Goal: Task Accomplishment & Management: Manage account settings

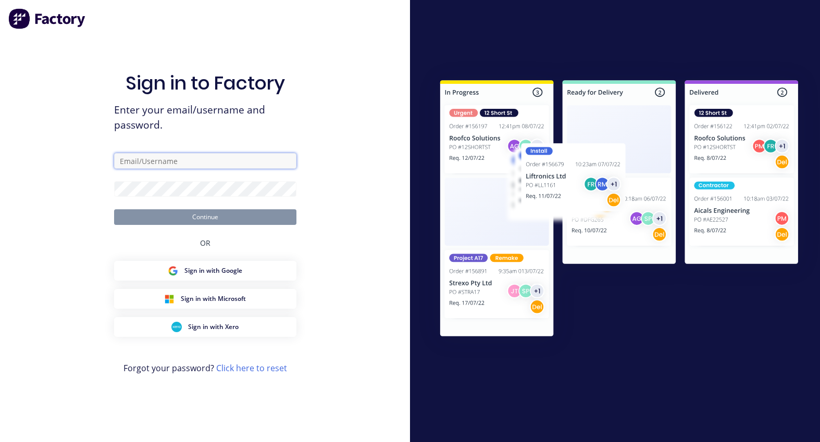
type input "rachel@signupwa.com.au"
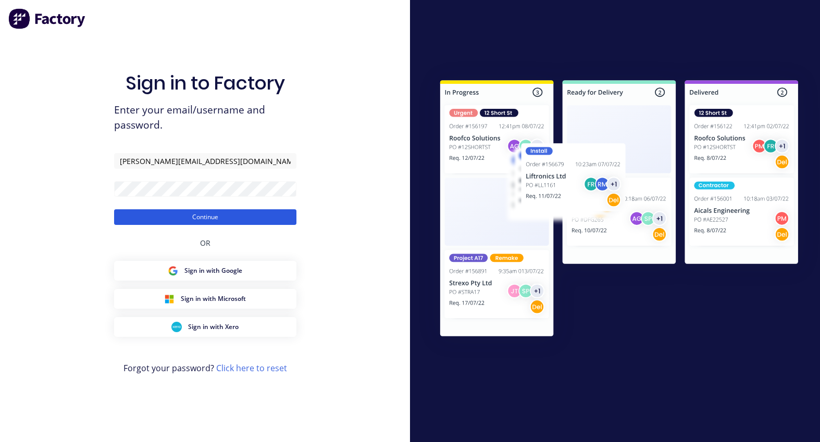
click at [192, 215] on button "Continue" at bounding box center [205, 217] width 182 height 16
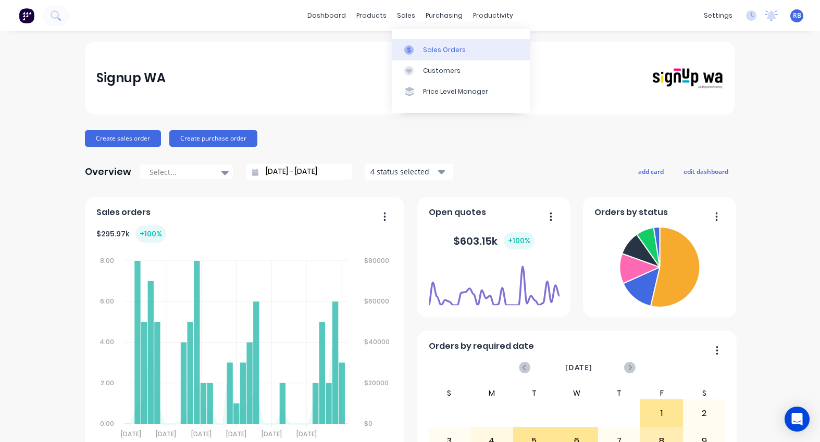
click at [431, 50] on div "Sales Orders" at bounding box center [444, 49] width 43 height 9
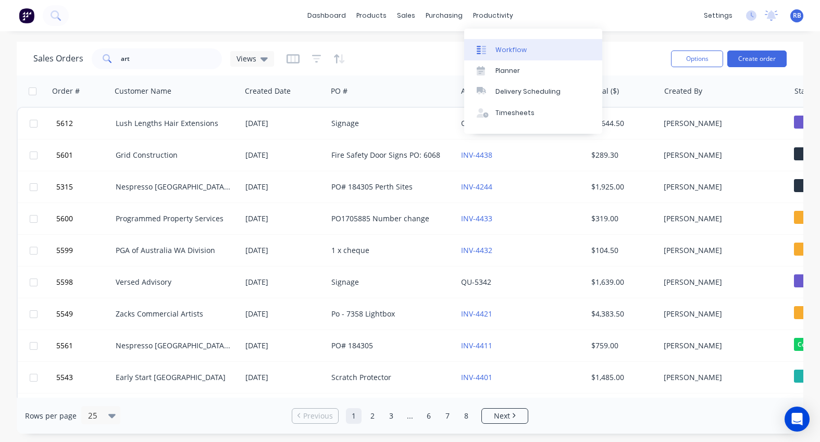
click at [521, 43] on link "Workflow" at bounding box center [533, 49] width 138 height 21
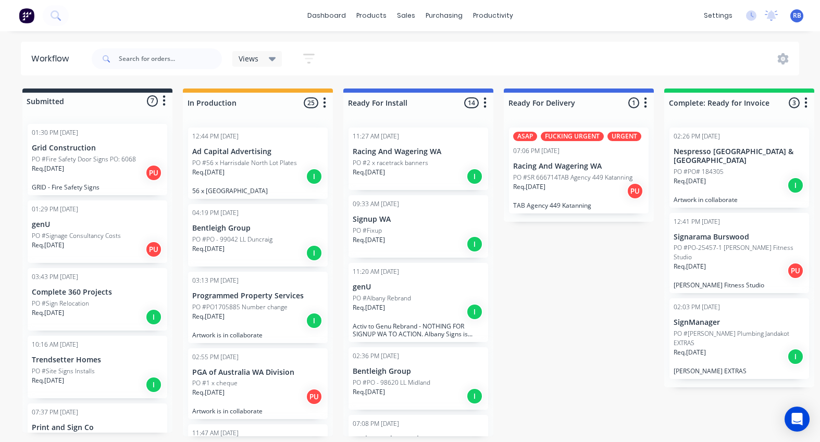
scroll to position [0, 22]
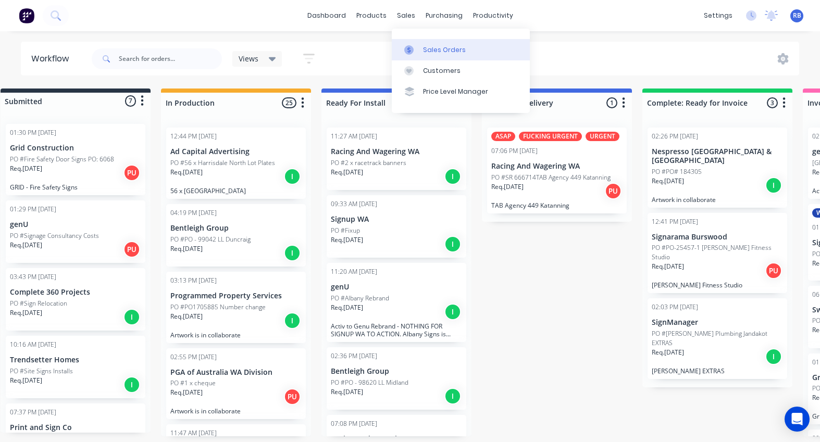
click at [428, 45] on div "Sales Orders" at bounding box center [444, 49] width 43 height 9
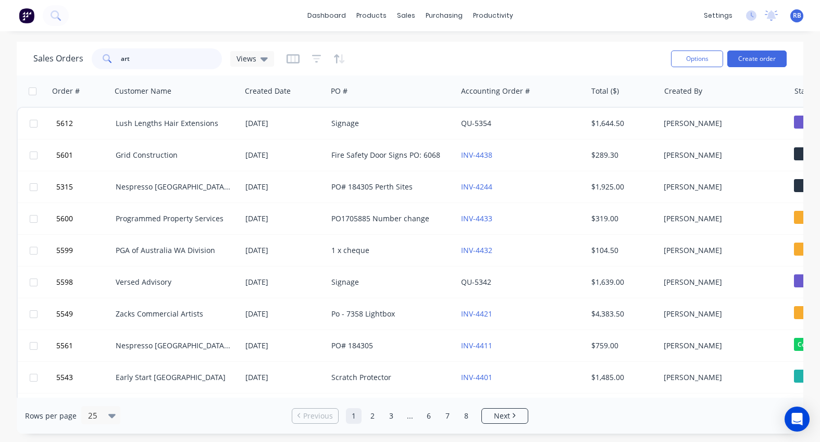
drag, startPoint x: 163, startPoint y: 61, endPoint x: 64, endPoint y: 61, distance: 98.4
click at [64, 61] on div "Sales Orders art Views" at bounding box center [153, 58] width 241 height 21
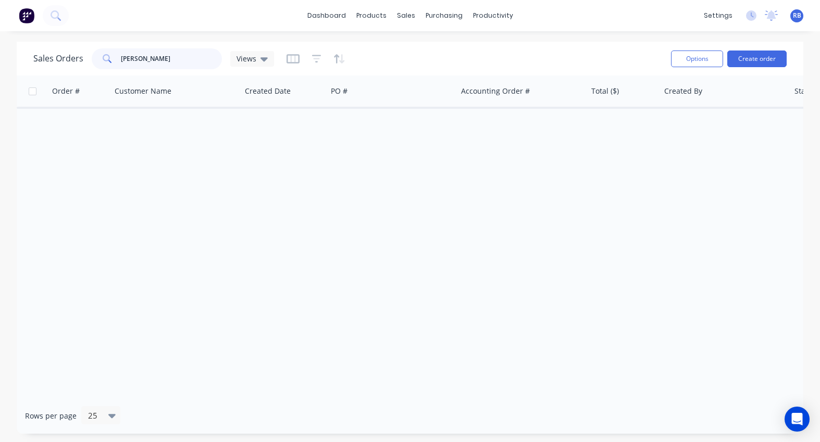
type input "chris"
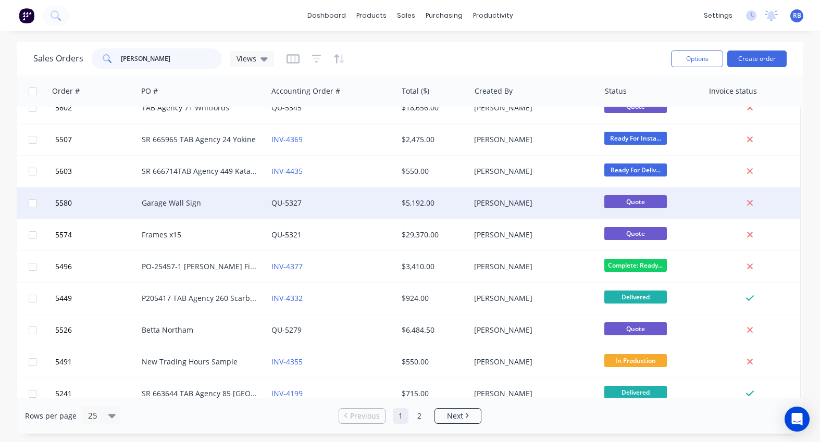
scroll to position [29, 193]
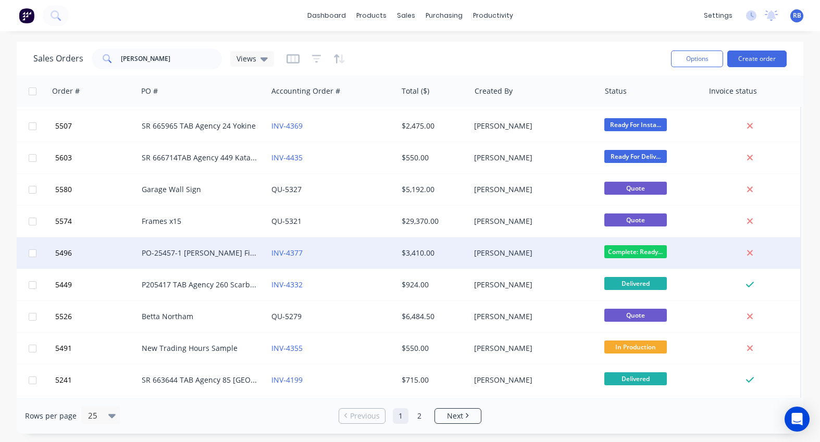
click at [316, 257] on div "INV-4377" at bounding box center [329, 253] width 116 height 10
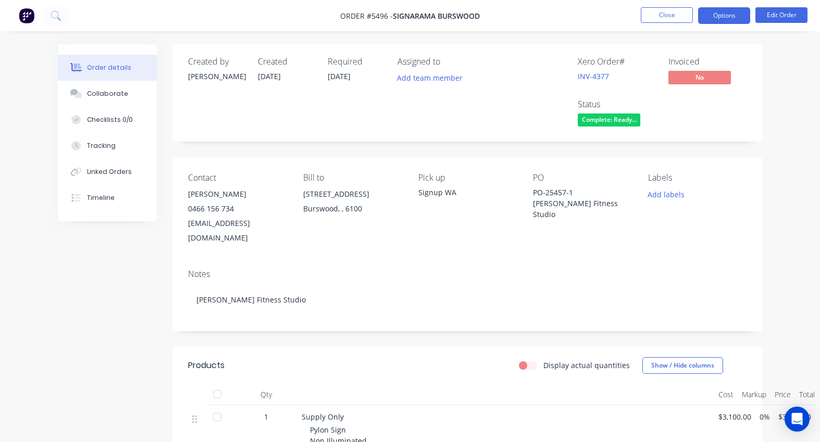
click at [723, 20] on button "Options" at bounding box center [724, 15] width 52 height 17
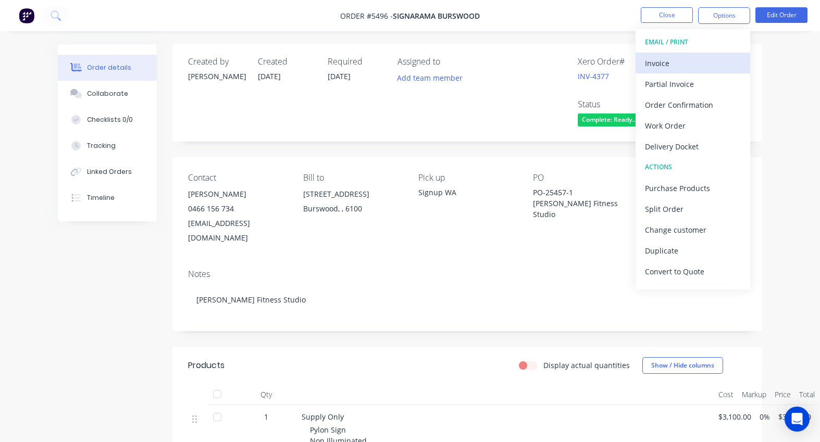
click at [658, 68] on div "Invoice" at bounding box center [693, 63] width 96 height 15
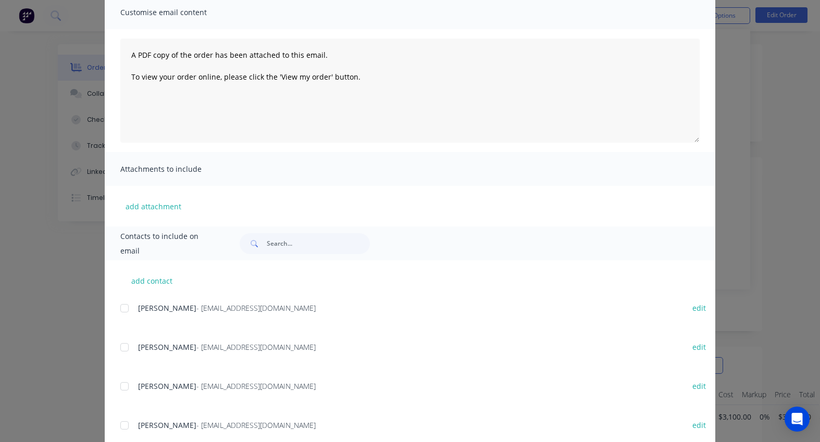
scroll to position [86, 0]
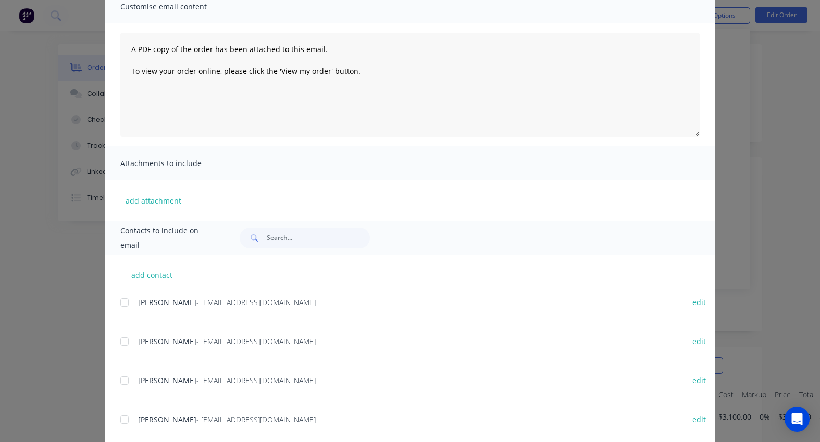
click at [124, 301] on div at bounding box center [124, 302] width 21 height 21
click at [123, 345] on div at bounding box center [124, 341] width 21 height 21
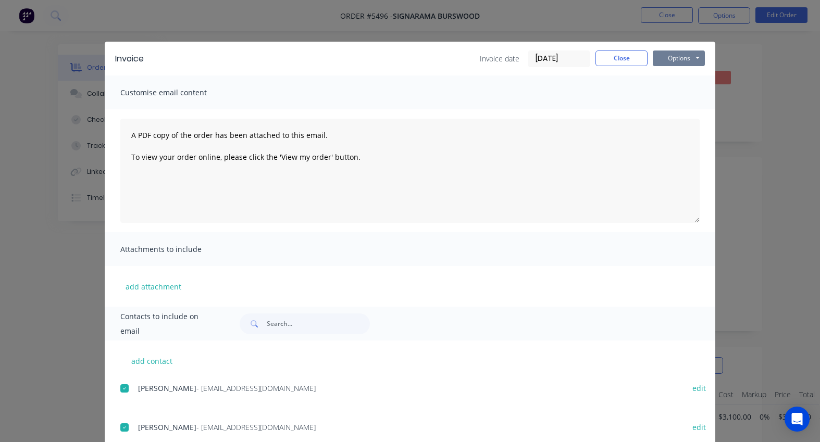
scroll to position [0, 0]
click at [674, 60] on button "Options" at bounding box center [679, 59] width 52 height 16
click at [677, 108] on button "Email" at bounding box center [686, 111] width 67 height 17
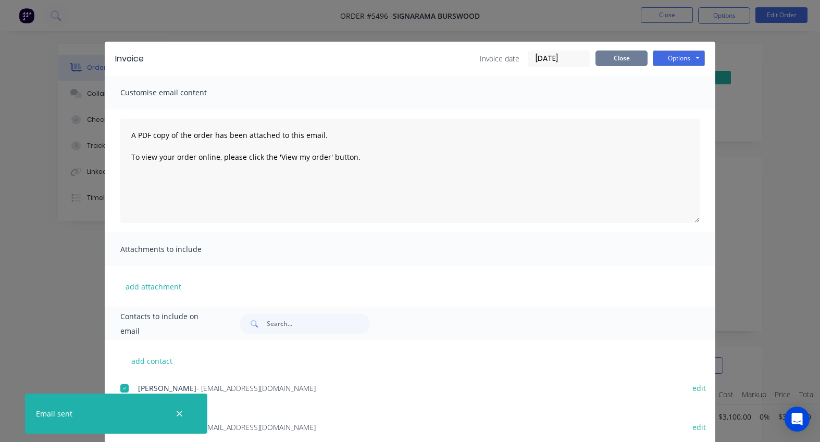
click at [618, 58] on button "Close" at bounding box center [621, 59] width 52 height 16
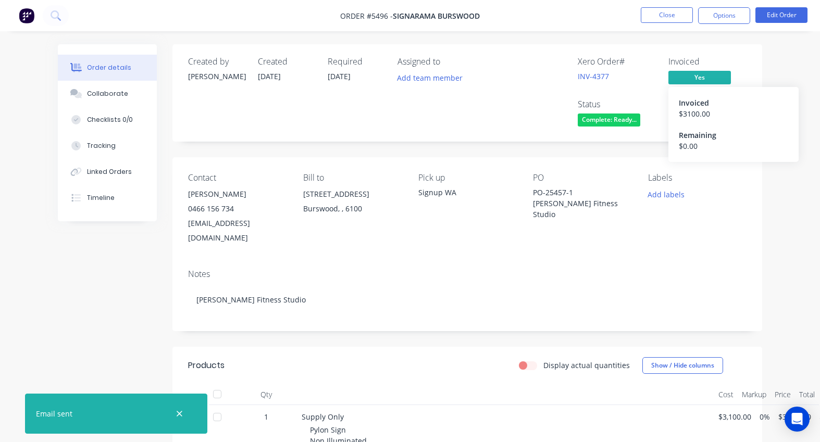
click at [696, 78] on span "Yes" at bounding box center [699, 77] width 63 height 13
click at [613, 122] on span "Complete: Ready..." at bounding box center [609, 120] width 63 height 13
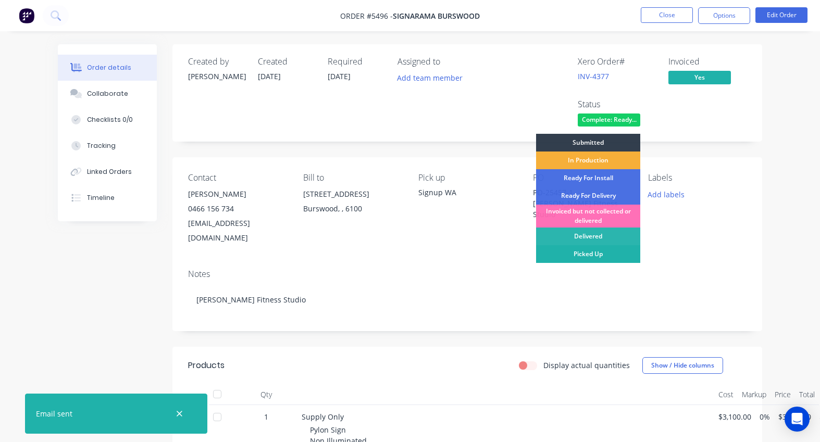
click at [585, 256] on div "Picked Up" at bounding box center [588, 254] width 104 height 18
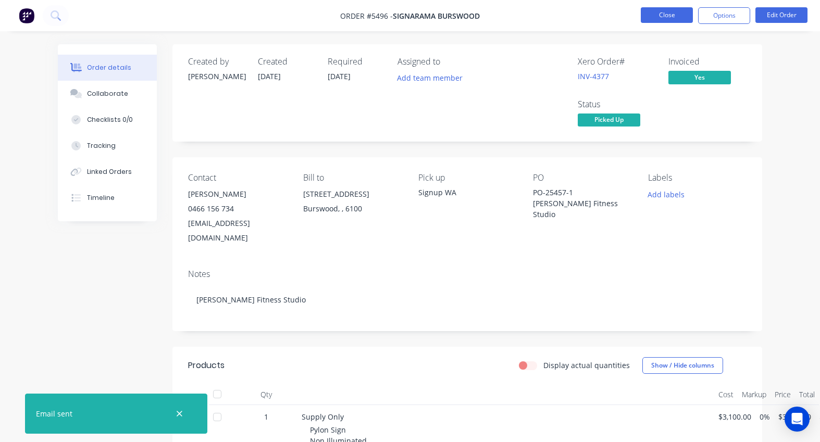
click at [669, 15] on button "Close" at bounding box center [667, 15] width 52 height 16
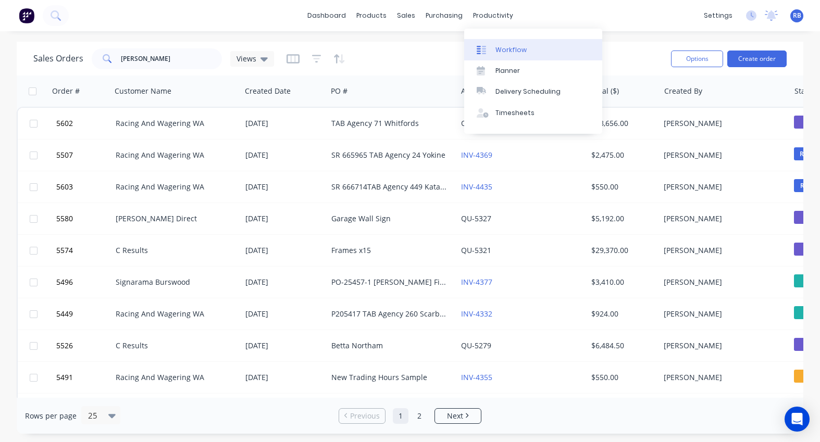
click at [516, 54] on div "Workflow" at bounding box center [510, 49] width 31 height 9
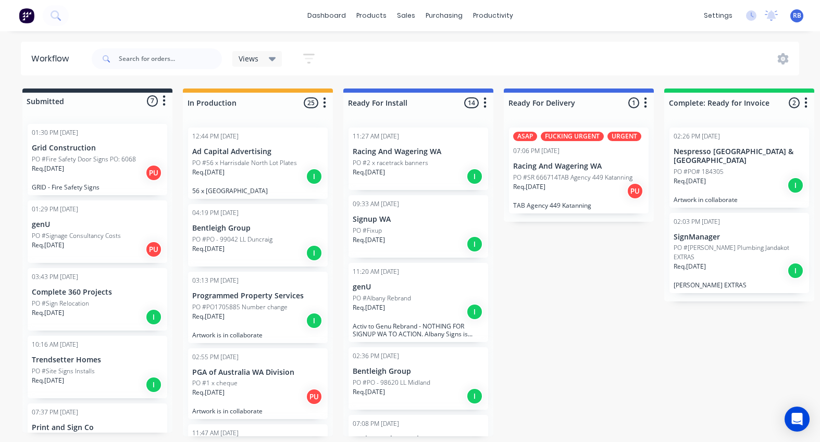
click at [725, 262] on div "Req. 28/07/25 I" at bounding box center [739, 271] width 131 height 18
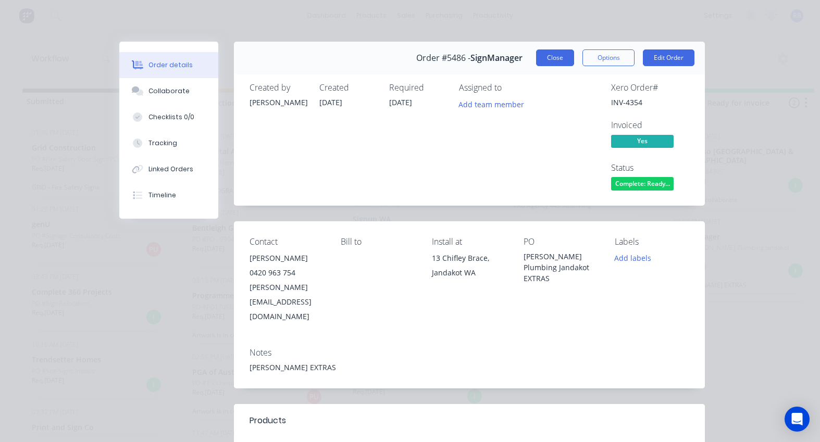
click at [554, 58] on button "Close" at bounding box center [555, 57] width 38 height 17
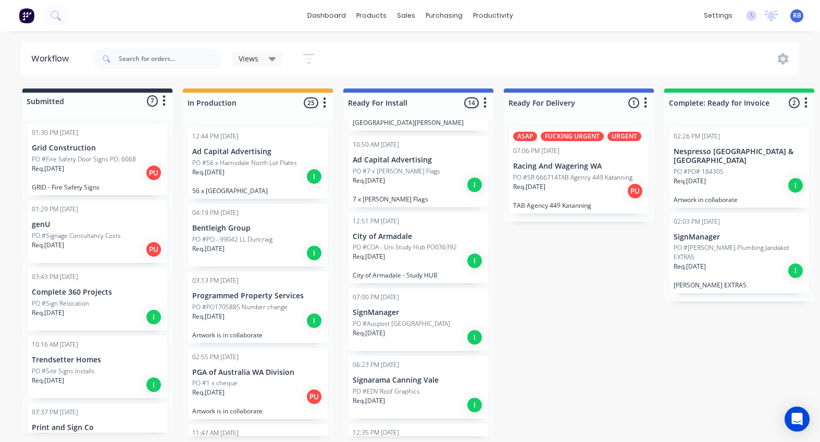
scroll to position [671, 0]
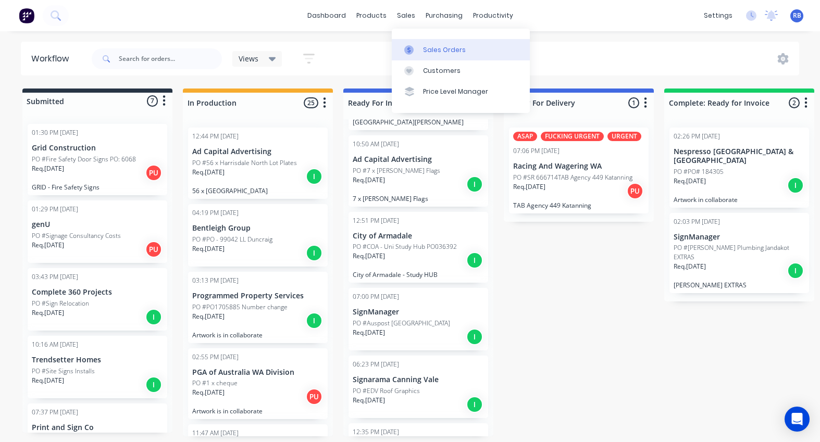
click at [441, 45] on div "Sales Orders" at bounding box center [444, 49] width 43 height 9
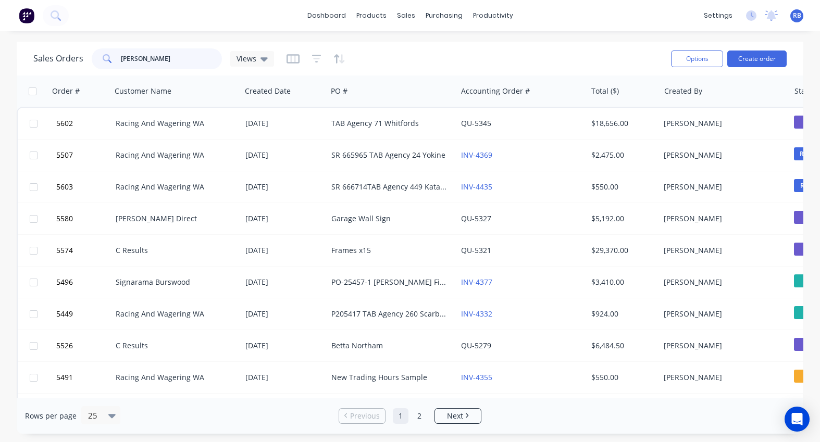
drag, startPoint x: 164, startPoint y: 59, endPoint x: 66, endPoint y: 59, distance: 97.4
click at [66, 59] on div "Sales Orders chris Views" at bounding box center [153, 58] width 241 height 21
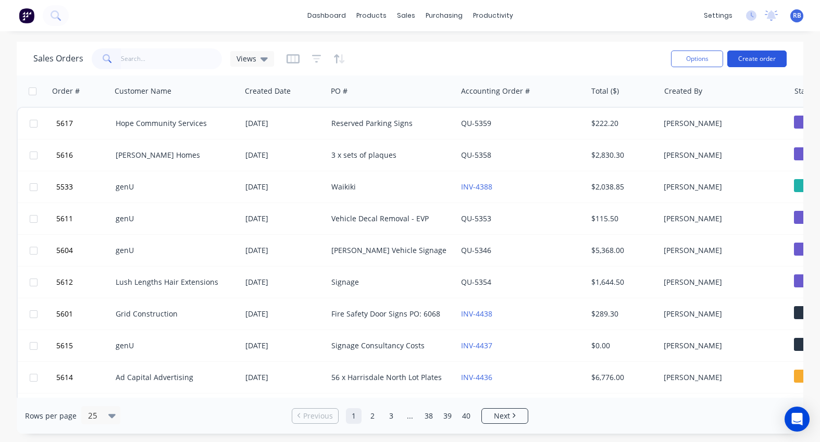
click at [757, 61] on button "Create order" at bounding box center [756, 59] width 59 height 17
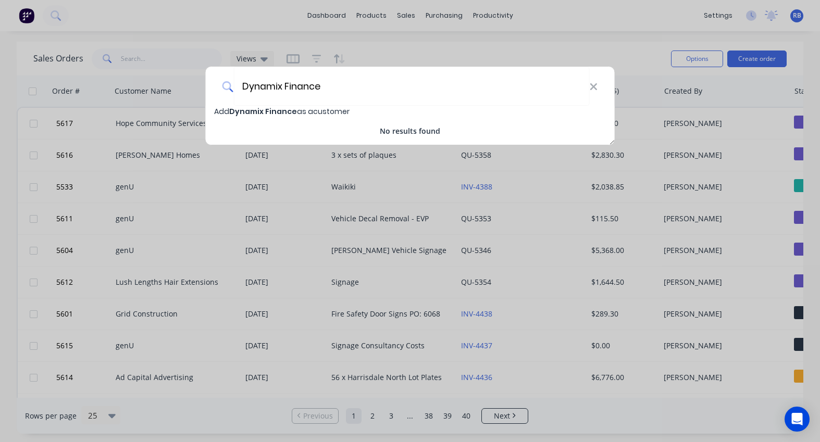
type input "Dynamix Finance"
click at [241, 110] on span "Dynamix Finance" at bounding box center [263, 111] width 68 height 10
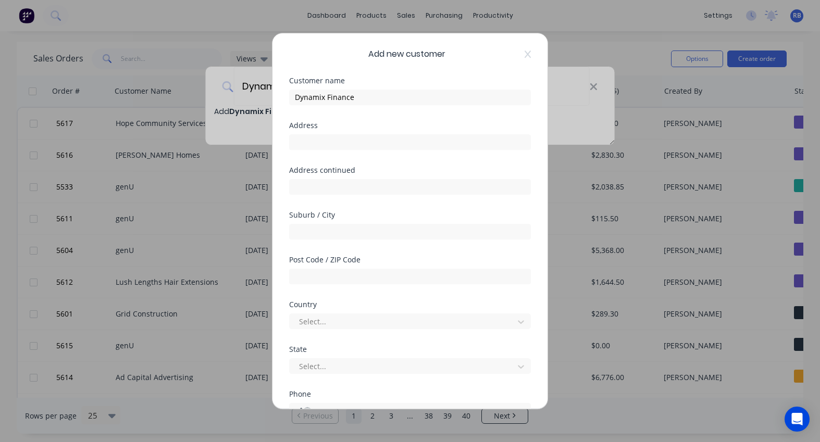
select select "AU"
type input "PO Box 311"
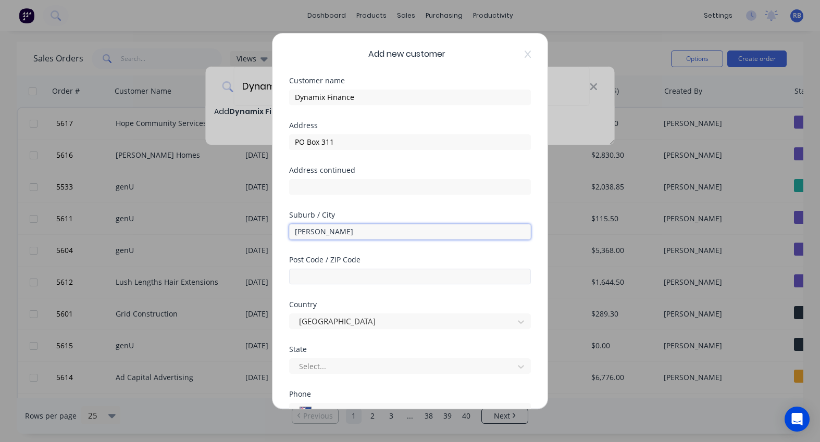
type input "Byford"
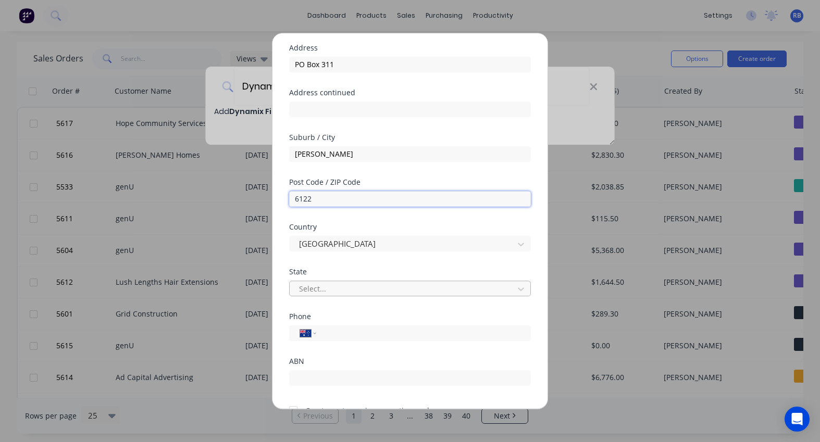
scroll to position [91, 0]
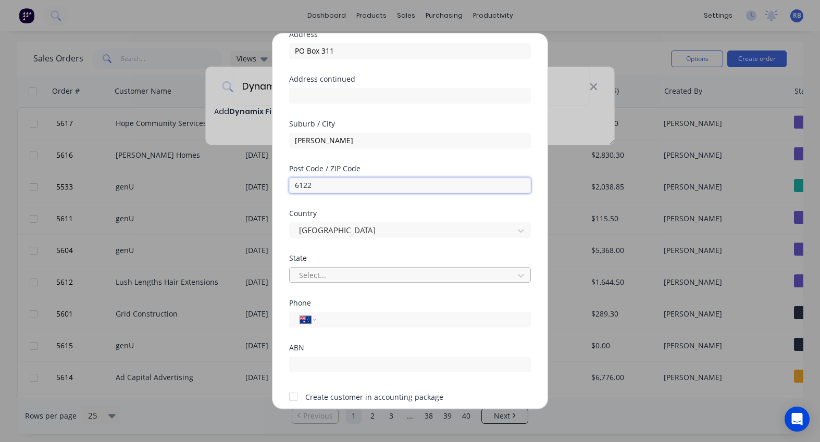
type input "6122"
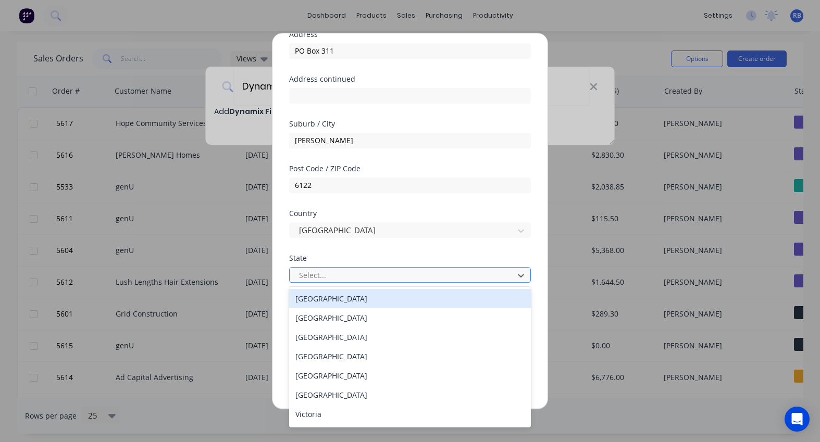
click at [339, 272] on div at bounding box center [403, 275] width 210 height 13
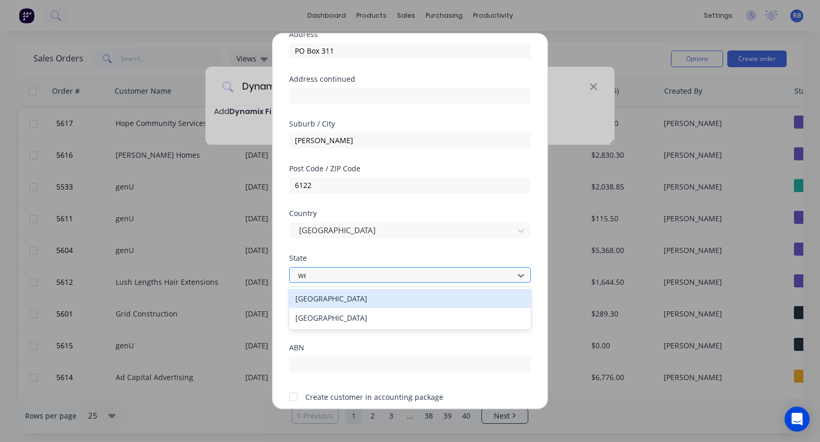
type input "wes"
click at [318, 294] on div "Western Australia" at bounding box center [410, 298] width 242 height 19
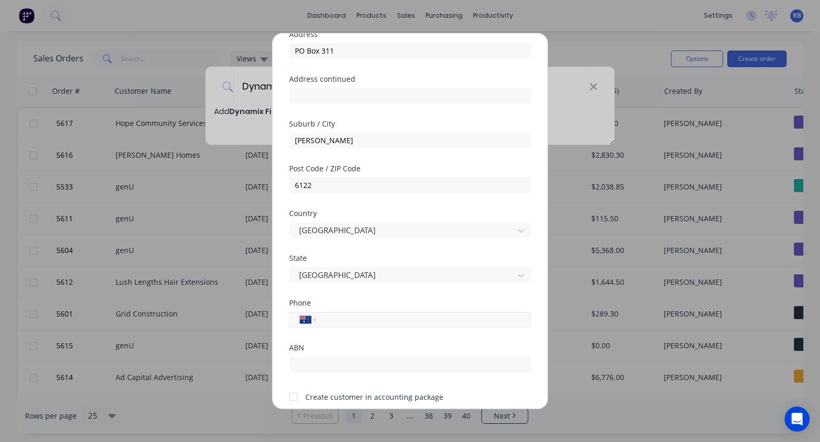
paste input "0411 667 890"
type input "0411 667 890"
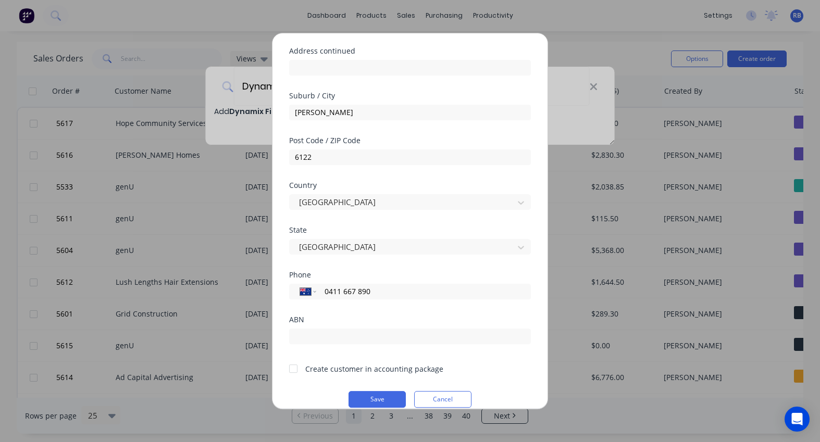
click at [295, 370] on div at bounding box center [293, 368] width 21 height 21
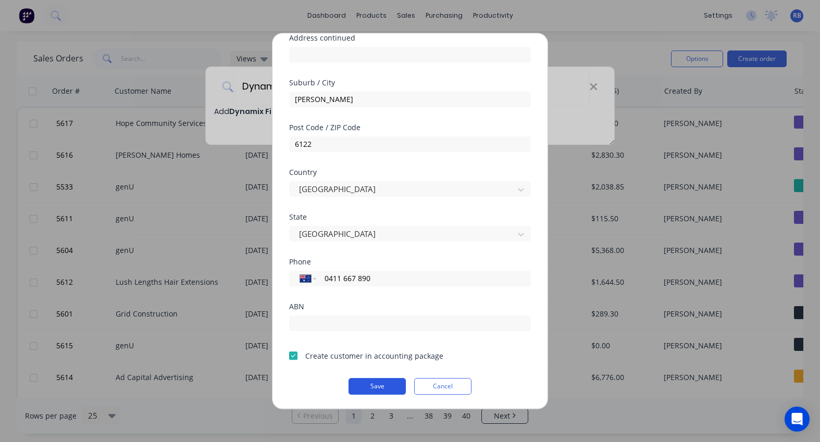
scroll to position [132, 0]
click at [367, 383] on button "Save" at bounding box center [376, 386] width 57 height 17
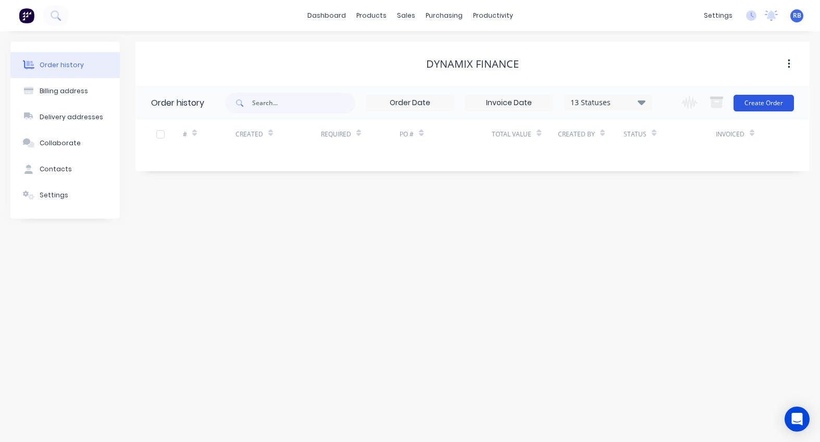
click at [769, 107] on button "Create Order" at bounding box center [763, 103] width 60 height 17
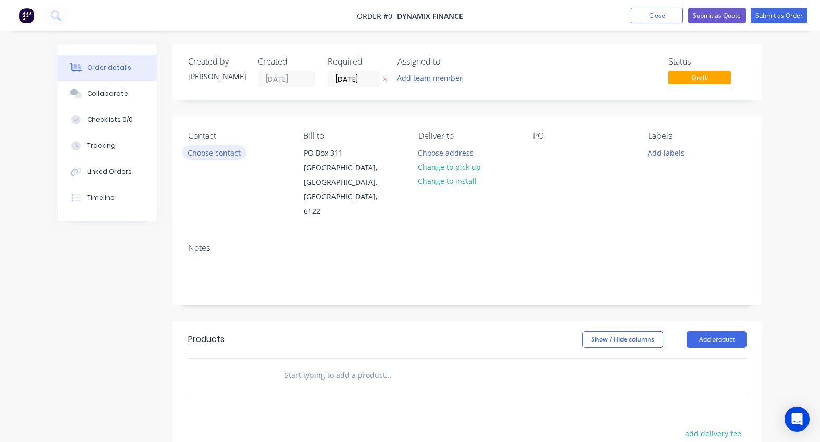
click at [205, 151] on button "Choose contact" at bounding box center [214, 152] width 64 height 14
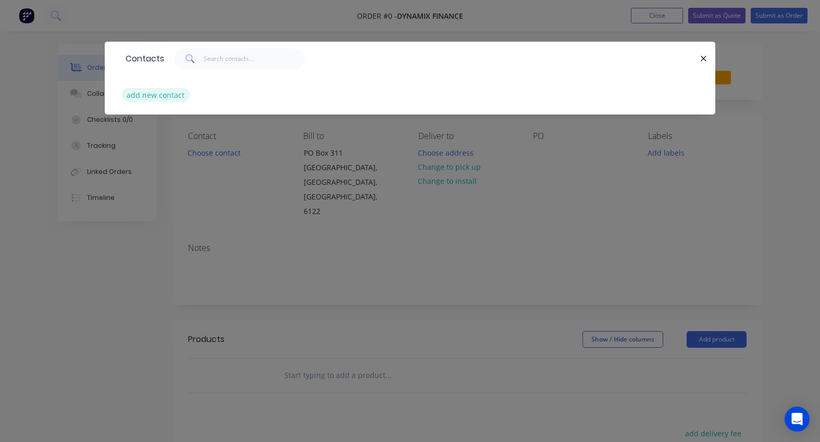
click at [156, 98] on button "add new contact" at bounding box center [155, 95] width 69 height 14
select select "AU"
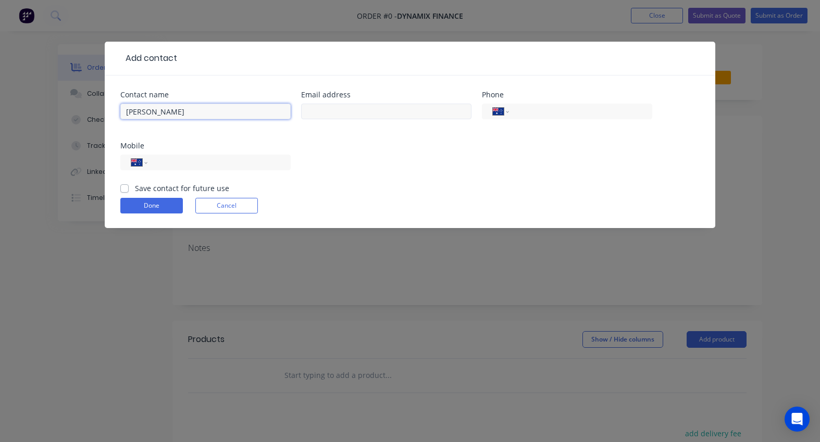
type input "David Salmon"
type input "david@dynamixfinance.com.au"
click at [165, 163] on input "tel" at bounding box center [217, 163] width 125 height 12
type input "0411 667 890"
click at [135, 189] on label "Save contact for future use" at bounding box center [182, 188] width 94 height 11
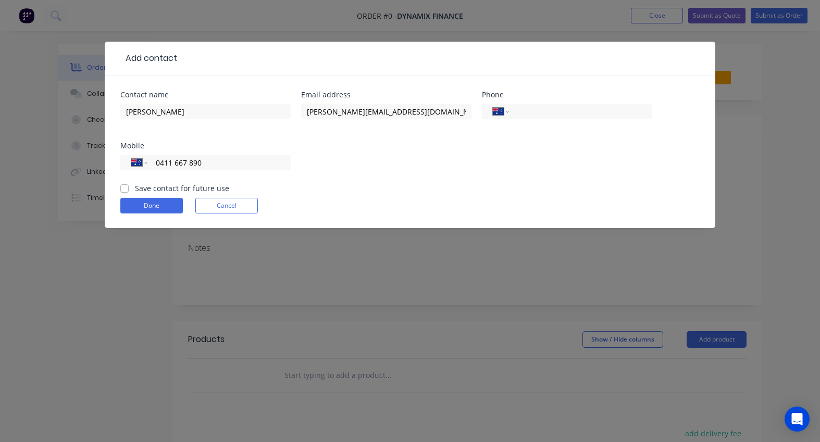
click at [127, 189] on input "Save contact for future use" at bounding box center [124, 188] width 8 height 10
checkbox input "true"
click at [147, 203] on button "Done" at bounding box center [151, 206] width 63 height 16
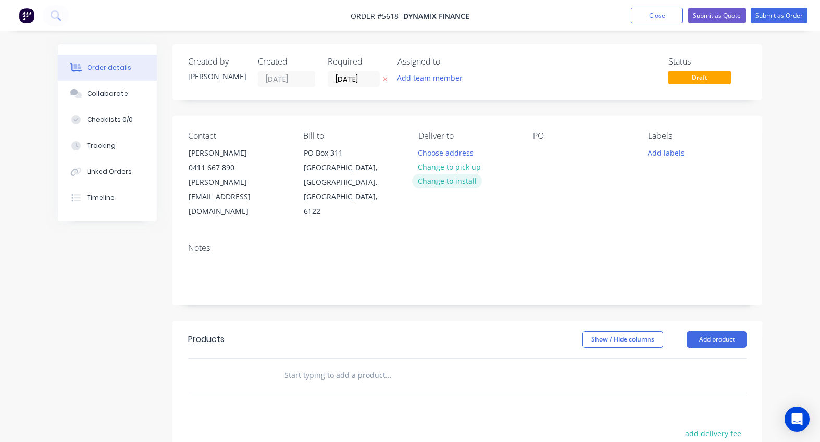
click at [430, 181] on button "Change to install" at bounding box center [447, 181] width 70 height 14
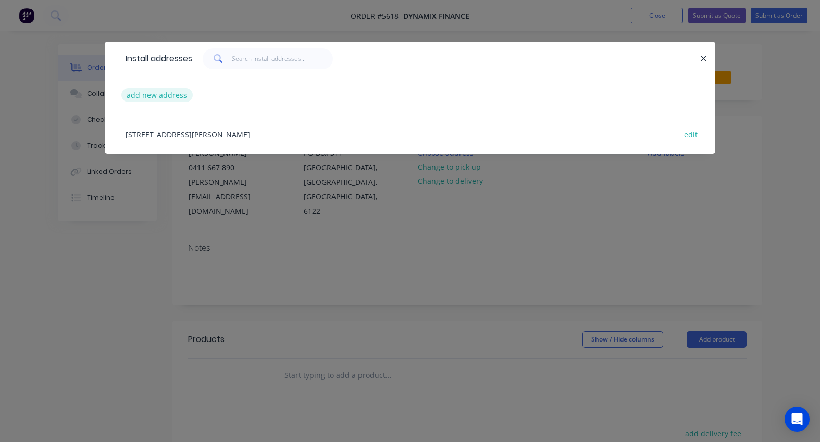
click at [139, 92] on button "add new address" at bounding box center [156, 95] width 71 height 14
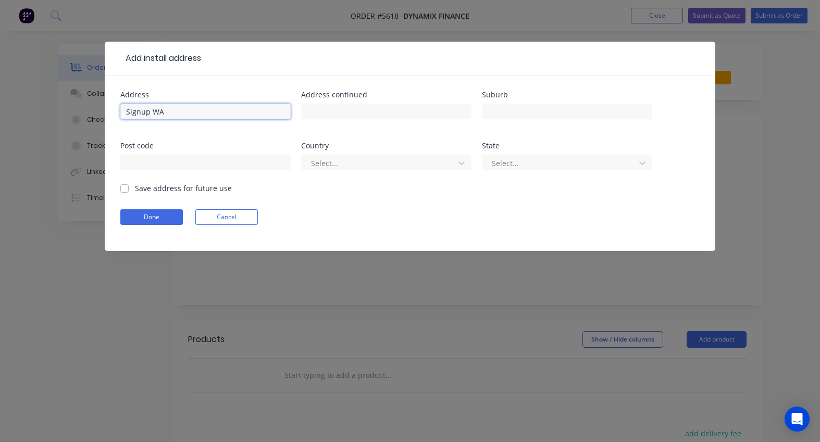
type input "Signup WA"
click at [135, 189] on label "Save address for future use" at bounding box center [183, 188] width 97 height 11
click at [124, 189] on input "Save address for future use" at bounding box center [124, 188] width 8 height 10
checkbox input "true"
click at [134, 210] on button "Done" at bounding box center [151, 217] width 63 height 16
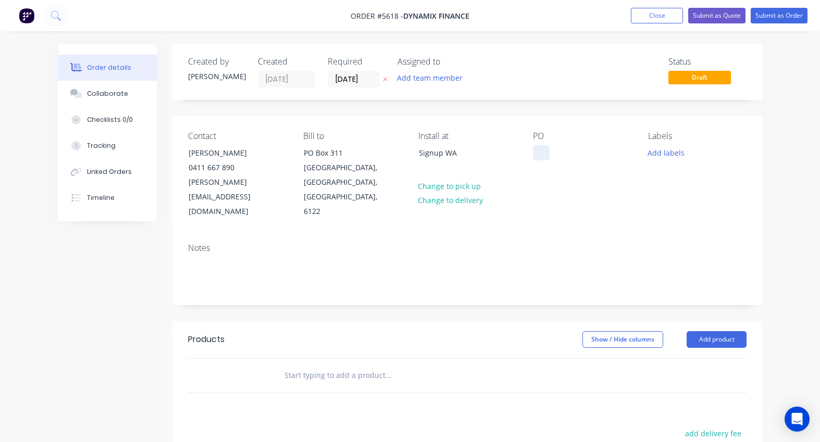
click at [538, 153] on div at bounding box center [541, 152] width 17 height 15
drag, startPoint x: 567, startPoint y: 153, endPoint x: 495, endPoint y: 153, distance: 71.4
click at [495, 153] on div "Contact David Salmon 0411 667 890 david@dynamixfinance.com.au Bill to PO Box 31…" at bounding box center [467, 175] width 590 height 119
click at [309, 365] on input "text" at bounding box center [388, 375] width 208 height 21
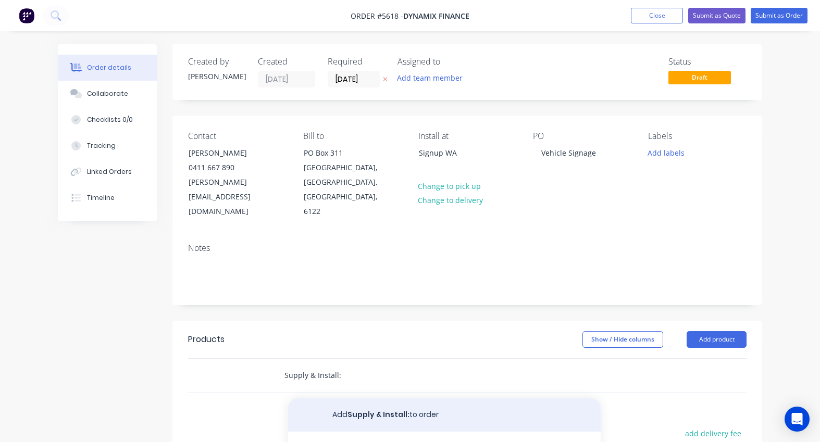
type input "Supply & Install:"
click at [365, 398] on button "Add Supply & Install: to order" at bounding box center [444, 414] width 313 height 33
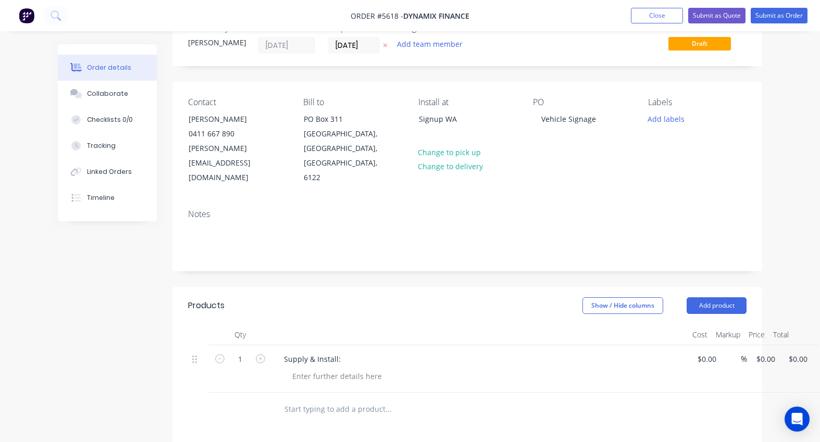
scroll to position [38, 0]
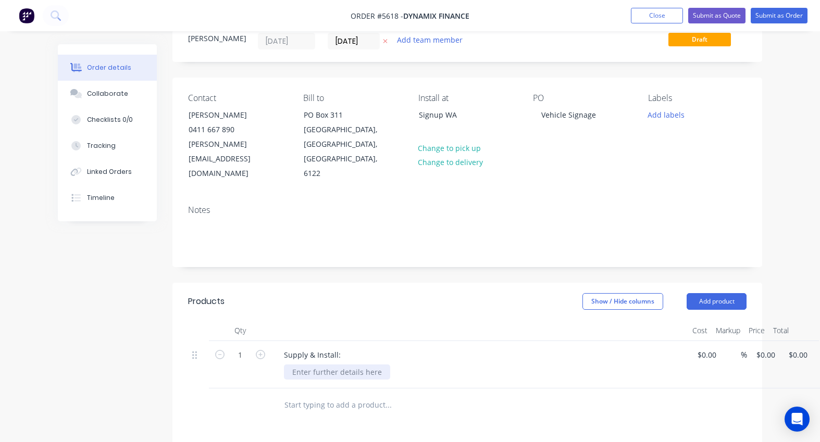
click at [314, 365] on div at bounding box center [337, 372] width 106 height 15
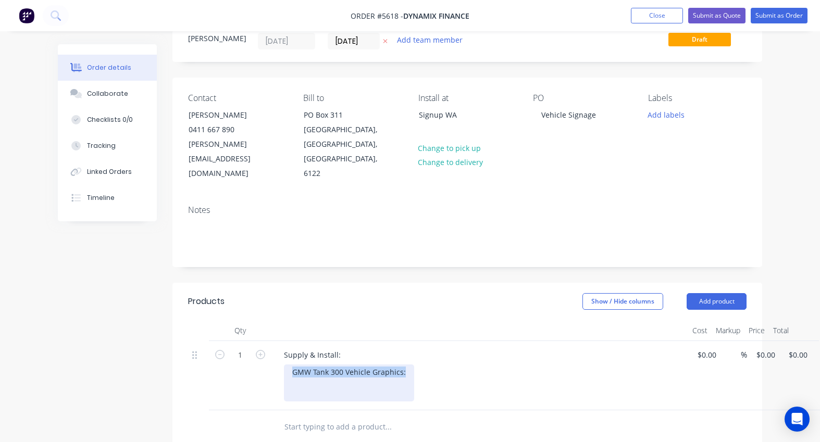
drag, startPoint x: 290, startPoint y: 343, endPoint x: 414, endPoint y: 343, distance: 124.5
click at [413, 365] on div "GMW Tank 300 Vehicle Graphics:" at bounding box center [484, 383] width 400 height 37
copy div "GMW Tank 300 Vehicle Graphics:"
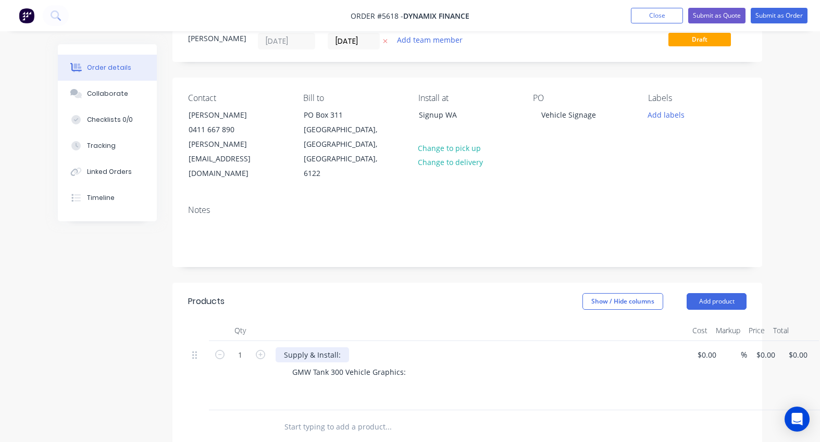
click at [342, 347] on div "Supply & Install:" at bounding box center [312, 354] width 73 height 15
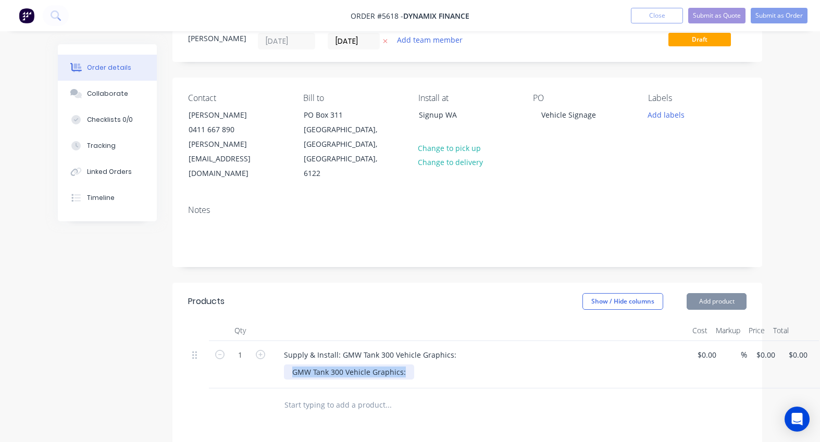
drag, startPoint x: 407, startPoint y: 342, endPoint x: 258, endPoint y: 342, distance: 149.0
click at [258, 342] on div "1 Supply & Install: GMW Tank 300 Vehicle Graphics: GMW Tank 300 Vehicle Graphic…" at bounding box center [467, 364] width 558 height 47
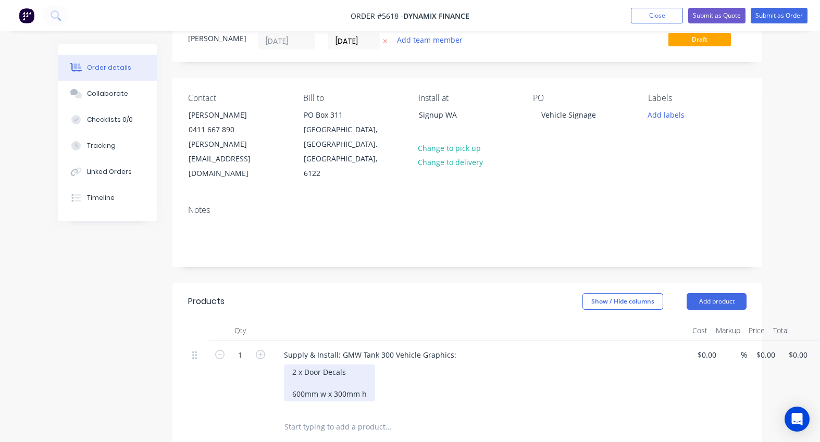
click at [301, 365] on div "2 x Door Decals 600mm w x 300mm h" at bounding box center [329, 383] width 91 height 37
click at [367, 367] on div "2 x Door Decals 600mm w x 300mm h" at bounding box center [329, 383] width 91 height 37
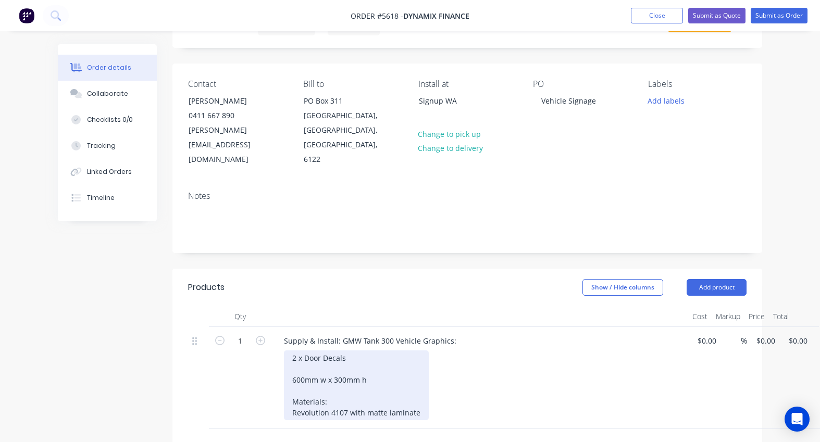
scroll to position [71, 0]
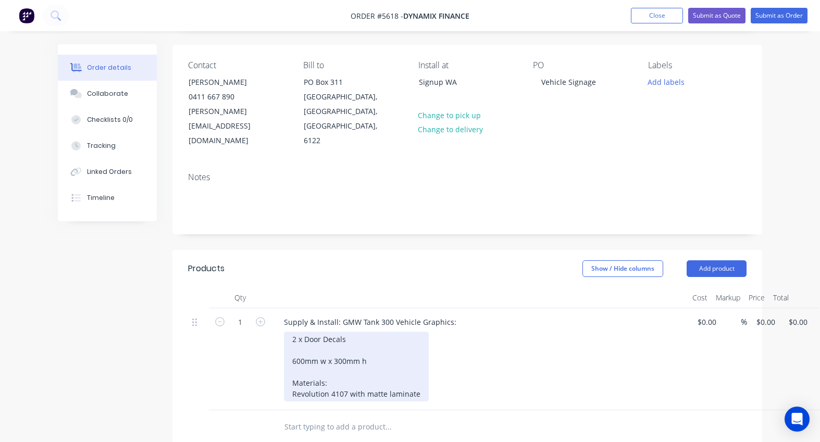
click at [382, 341] on div "2 x Door Decals 600mm w x 300mm h Materials: Revolution 4107 with matte laminate" at bounding box center [356, 367] width 145 height 70
click at [375, 332] on div "2 x Door Decals 600mm w x 300mm h Materials: Revolution 4107 with matte laminate" at bounding box center [356, 367] width 145 height 70
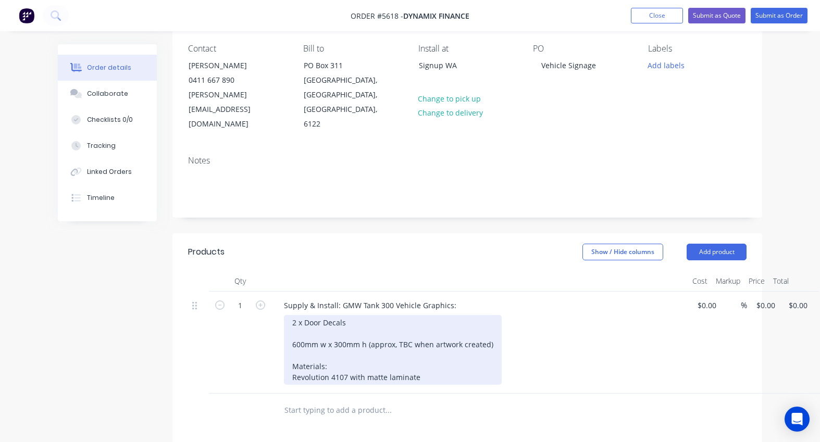
scroll to position [89, 0]
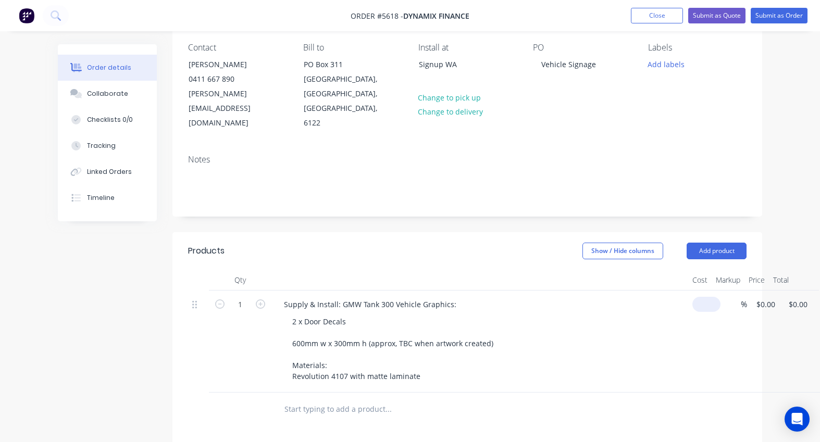
click at [706, 297] on input at bounding box center [708, 304] width 24 height 15
type input "$480.00"
click at [634, 328] on div "2 x Door Decals 600mm w x 300mm h (approx, TBC when artwork created) Materials:…" at bounding box center [484, 349] width 400 height 70
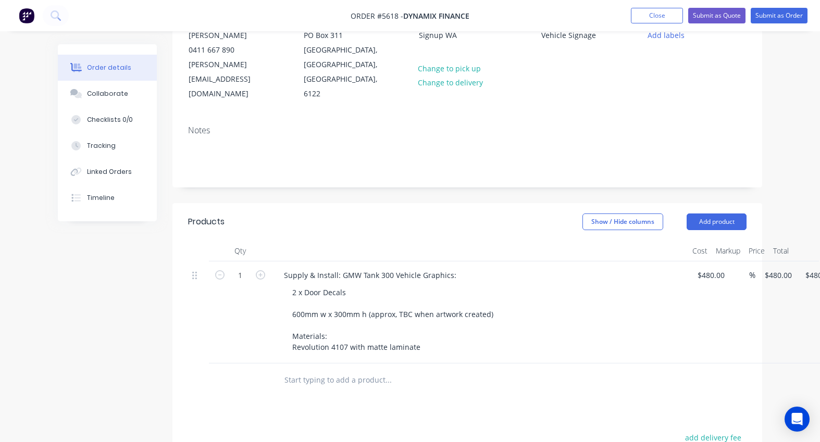
scroll to position [123, 0]
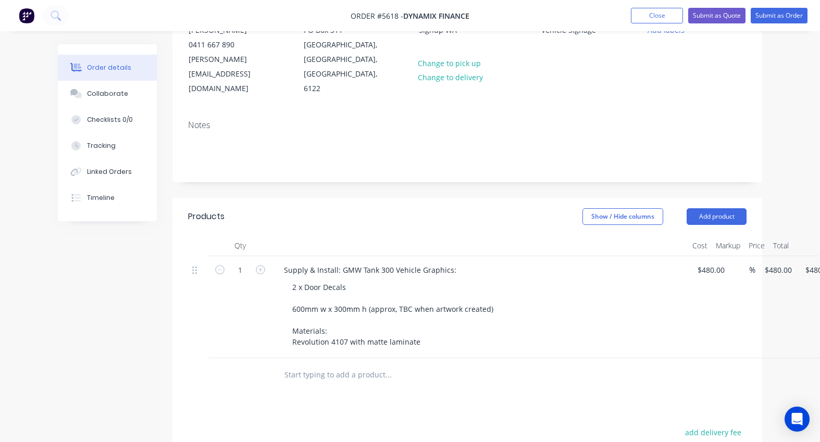
click at [349, 365] on input "text" at bounding box center [388, 375] width 208 height 21
click at [418, 263] on div "Supply & Install: GMW Tank 300 Vehicle Graphics:" at bounding box center [370, 270] width 189 height 15
click at [419, 263] on div "Supply & Install: GMW Tank 300 Vehicle Graphics:" at bounding box center [370, 270] width 189 height 15
drag, startPoint x: 394, startPoint y: 241, endPoint x: 450, endPoint y: 241, distance: 55.2
click at [450, 263] on div "Supply & Install: GMW Tank 300 Vehicle Graphics:" at bounding box center [370, 270] width 189 height 15
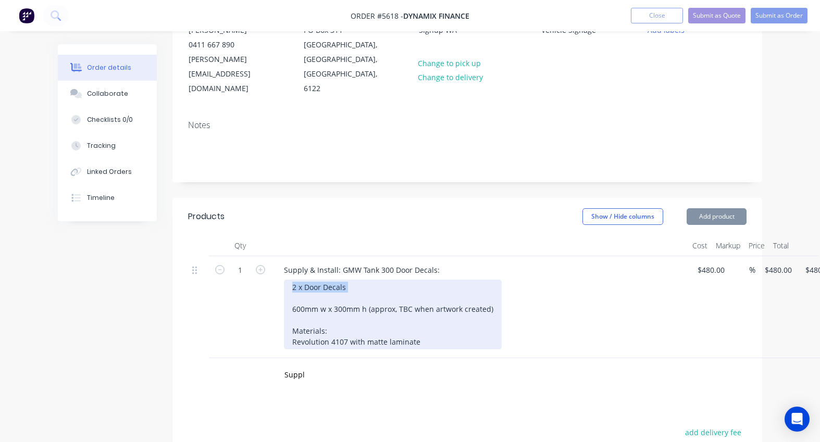
drag, startPoint x: 370, startPoint y: 257, endPoint x: 293, endPoint y: 257, distance: 77.6
click at [293, 280] on div "2 x Door Decals 600mm w x 300mm h (approx, TBC when artwork created) Materials:…" at bounding box center [393, 315] width 218 height 70
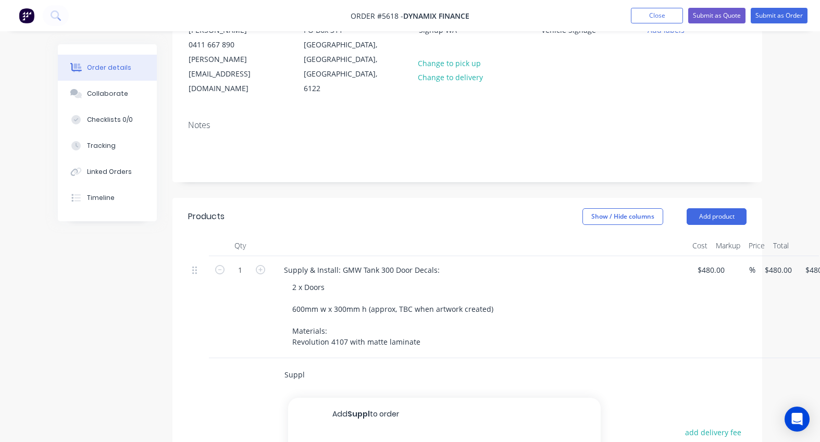
click at [313, 365] on input "Suppl" at bounding box center [388, 375] width 208 height 21
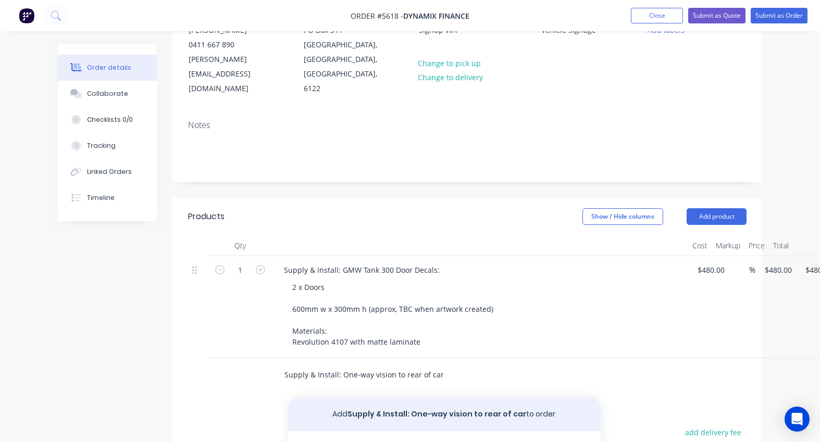
type input "Supply & Install: One-way vision to rear of car"
click at [374, 398] on button "Add Supply & Install: One-way vision to rear of car to order" at bounding box center [444, 414] width 313 height 33
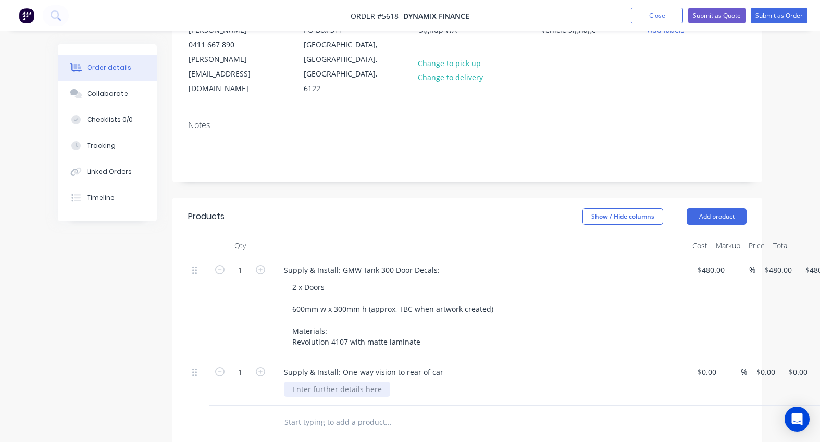
scroll to position [136, 0]
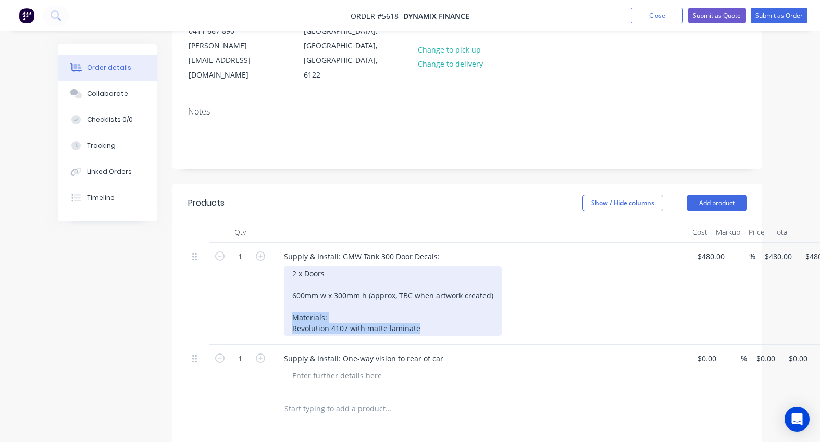
drag, startPoint x: 425, startPoint y: 298, endPoint x: 285, endPoint y: 289, distance: 139.4
click at [285, 289] on div "2 x Doors 600mm w x 300mm h (approx, TBC when artwork created) Materials: Revol…" at bounding box center [393, 301] width 218 height 70
copy div "Materials: Revolution 4107 with matte laminate"
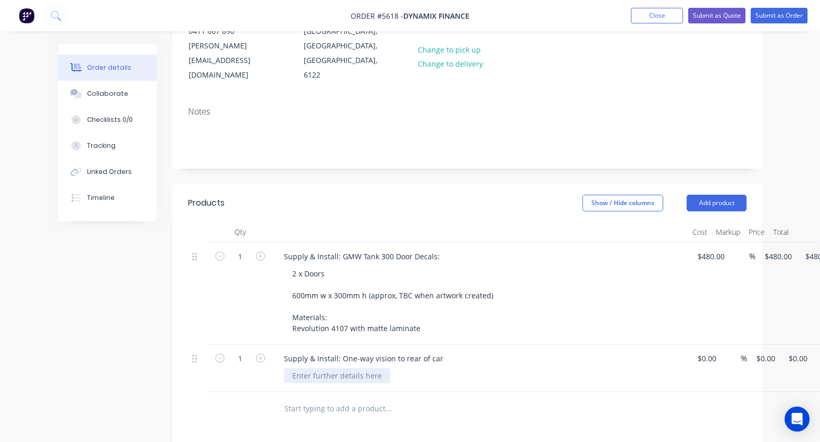
click at [309, 368] on div at bounding box center [337, 375] width 106 height 15
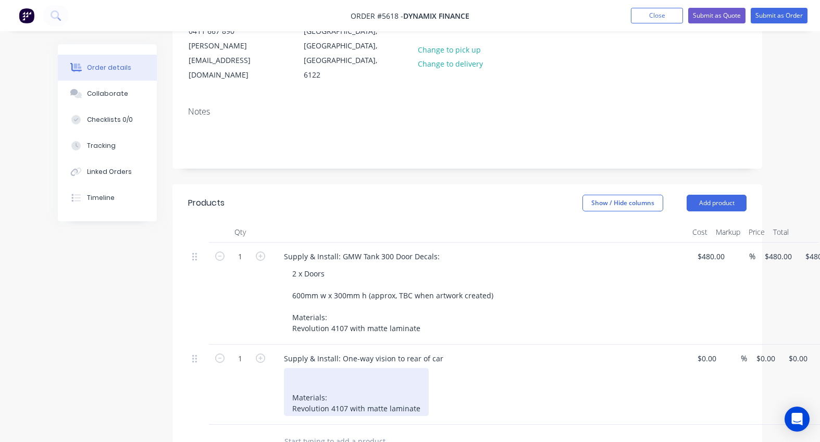
click at [322, 368] on div "Materials: Revolution 4107 with matte laminate" at bounding box center [356, 392] width 145 height 48
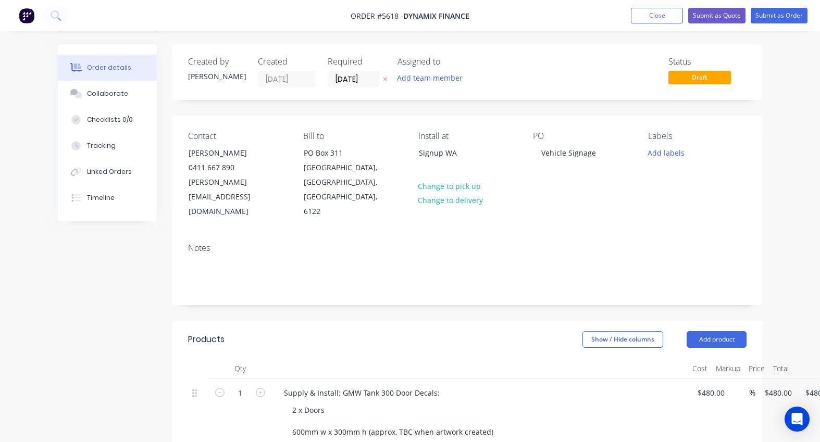
scroll to position [0, 0]
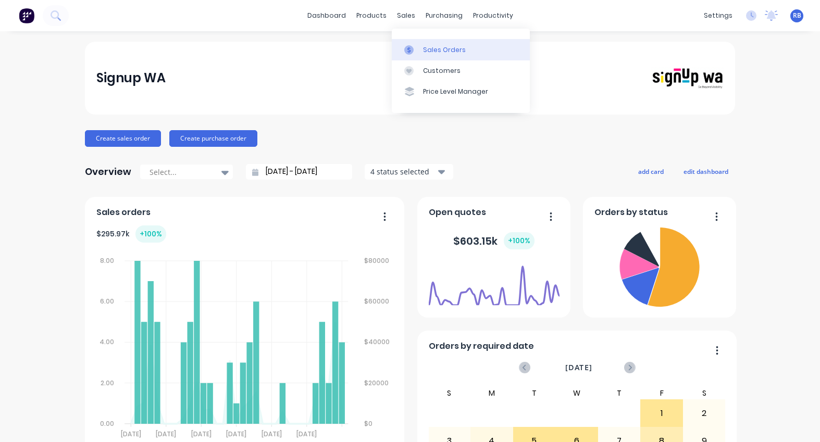
click at [423, 45] on div "Sales Orders" at bounding box center [444, 49] width 43 height 9
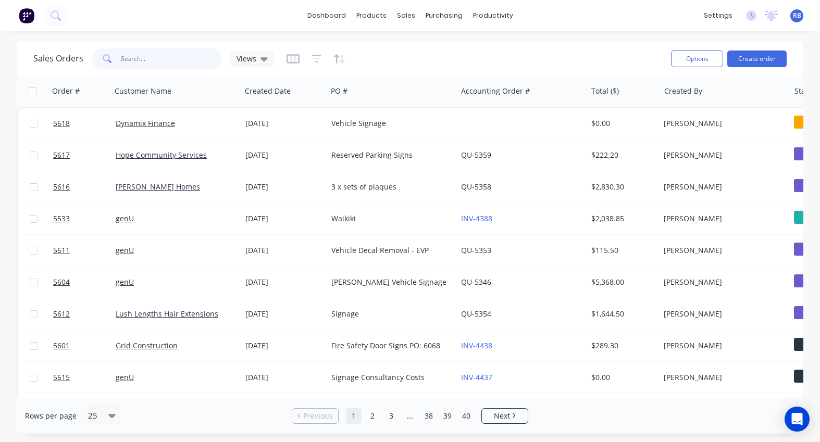
click at [154, 55] on input "text" at bounding box center [172, 58] width 102 height 21
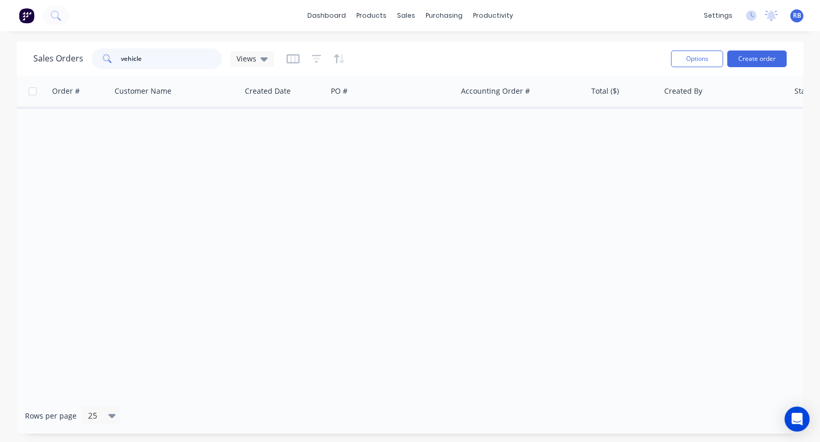
type input "vehicle"
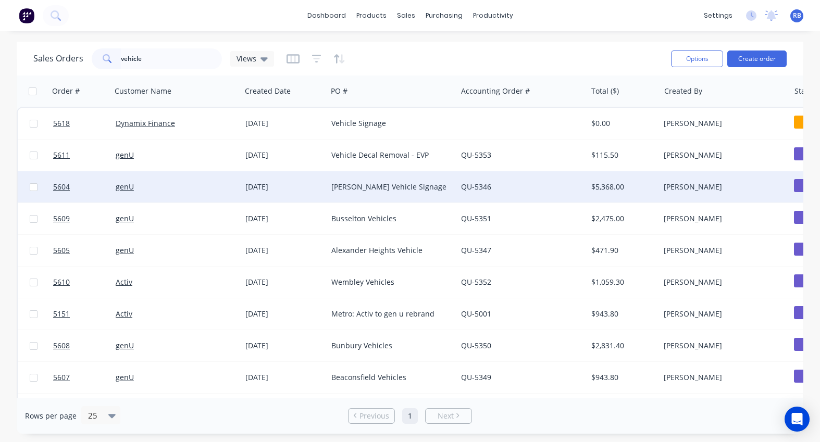
click at [336, 190] on div "[PERSON_NAME] Vehicle Signage" at bounding box center [389, 187] width 116 height 10
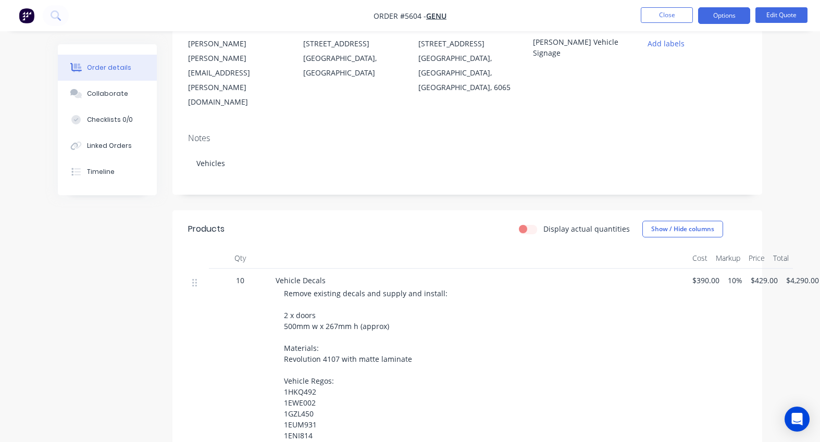
scroll to position [138, 0]
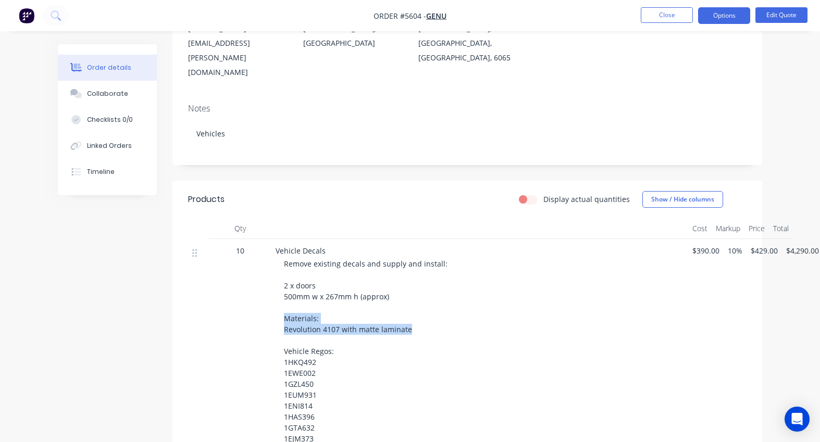
drag, startPoint x: 418, startPoint y: 303, endPoint x: 281, endPoint y: 288, distance: 137.8
click at [281, 288] on div "Vehicle Decals Remove existing decals and supply and install: 2 x doors 500mm w…" at bounding box center [479, 357] width 417 height 236
copy span "Materials: Revolution 4107 with matte laminate"
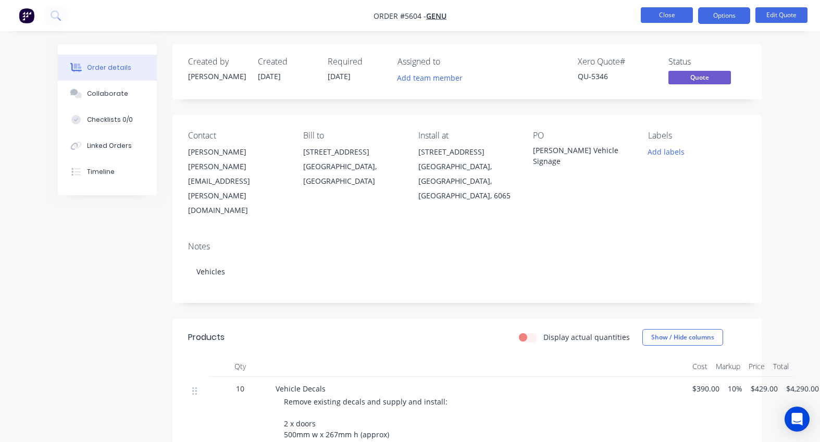
scroll to position [0, 0]
click at [667, 17] on button "Close" at bounding box center [667, 15] width 52 height 16
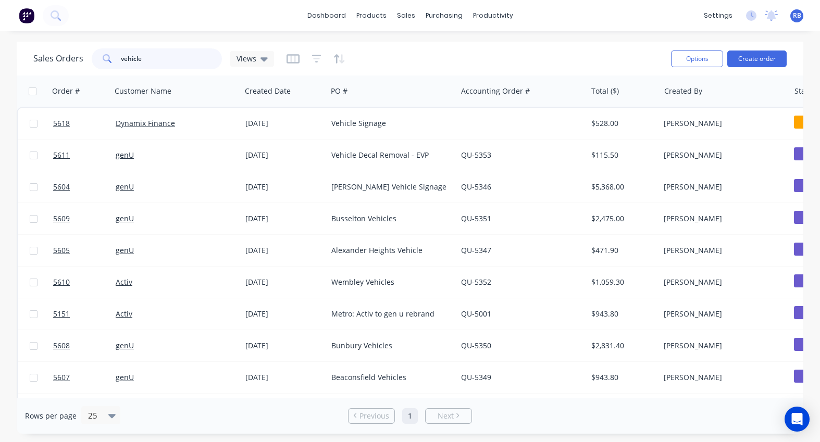
drag, startPoint x: 157, startPoint y: 63, endPoint x: 74, endPoint y: 61, distance: 82.3
click at [74, 61] on div "Sales Orders vehicle Views" at bounding box center [153, 58] width 241 height 21
type input "oneway"
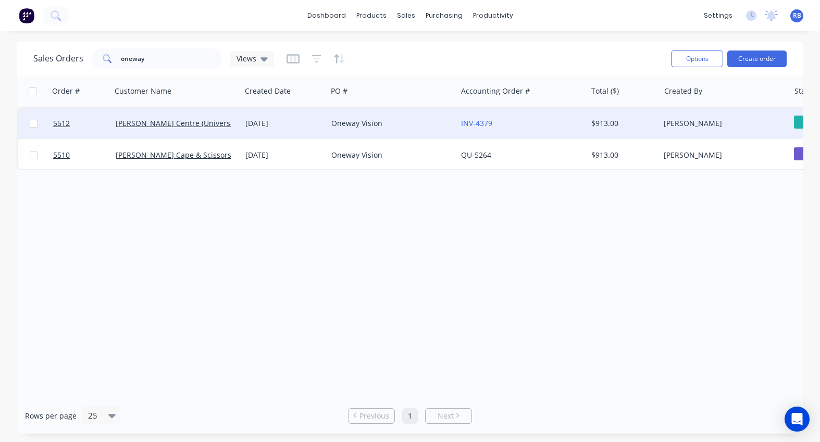
click at [396, 125] on div "Oneway Vision" at bounding box center [389, 123] width 116 height 10
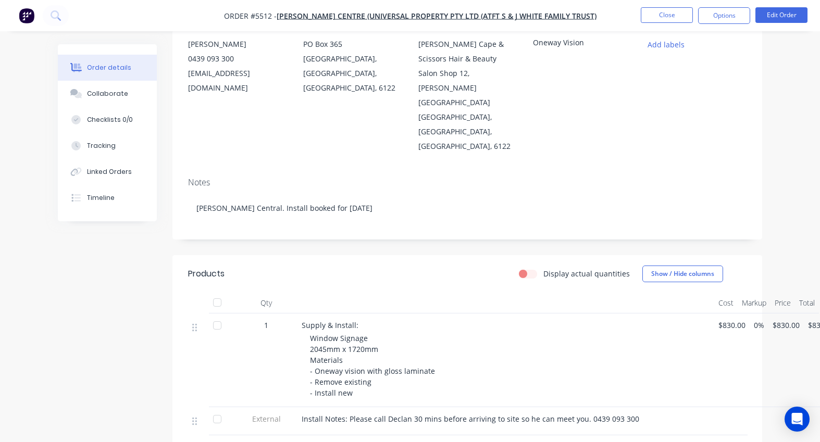
scroll to position [152, 0]
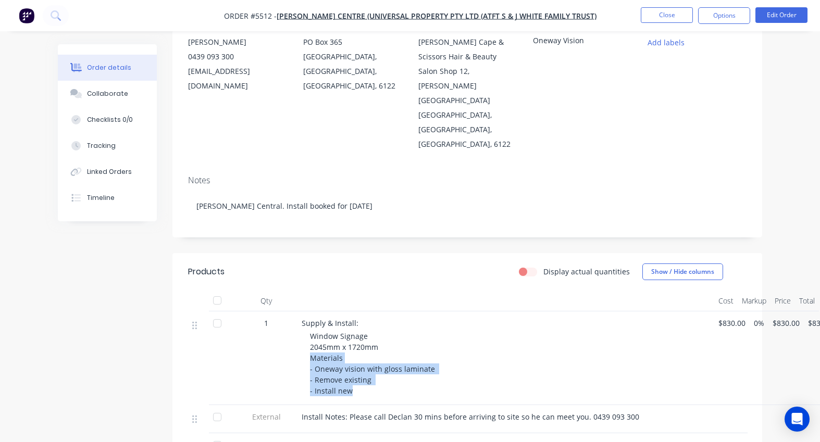
drag, startPoint x: 358, startPoint y: 349, endPoint x: 302, endPoint y: 316, distance: 65.1
click at [302, 316] on div "Supply & Install: Window Signage 2045mm x 1720mm Materials - Oneway vision with…" at bounding box center [505, 358] width 417 height 94
click at [666, 10] on button "Close" at bounding box center [667, 15] width 52 height 16
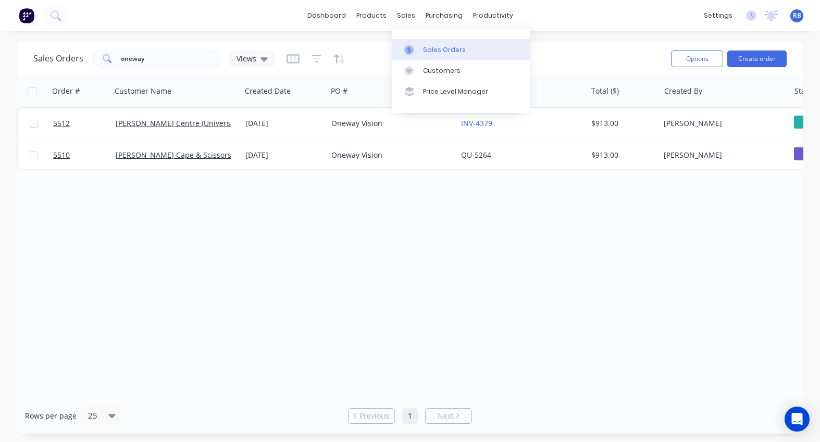
click at [434, 52] on div "Sales Orders" at bounding box center [444, 49] width 43 height 9
drag, startPoint x: 158, startPoint y: 57, endPoint x: 115, endPoint y: 57, distance: 43.8
click at [115, 57] on div "oneway" at bounding box center [157, 58] width 130 height 21
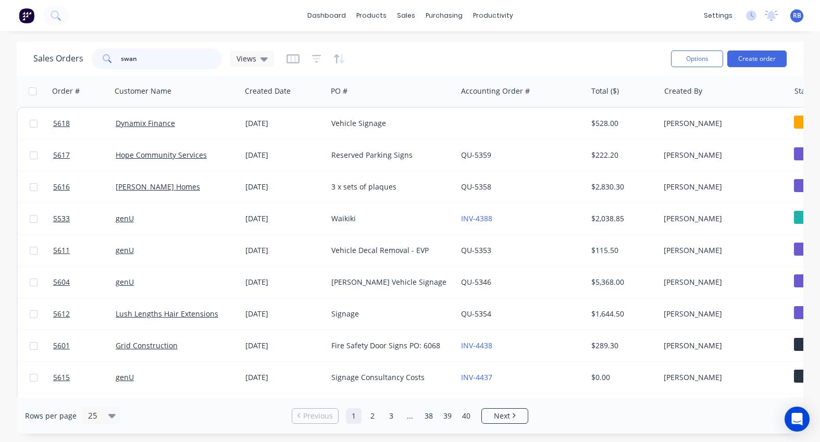
type input "swan"
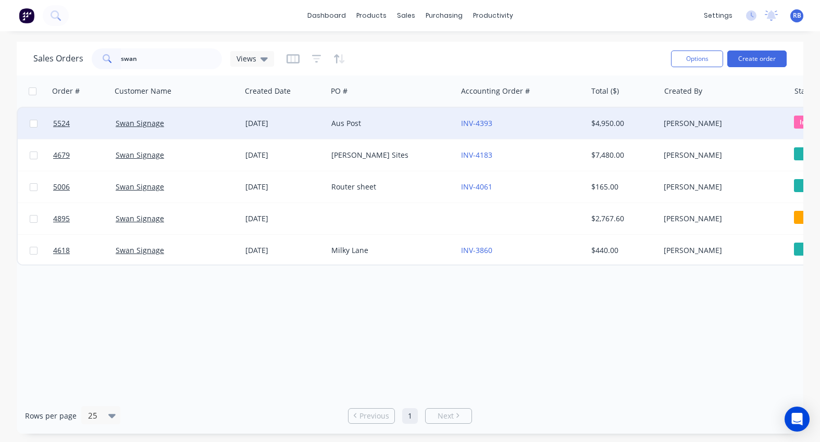
click at [189, 123] on div "Swan Signage" at bounding box center [174, 123] width 116 height 10
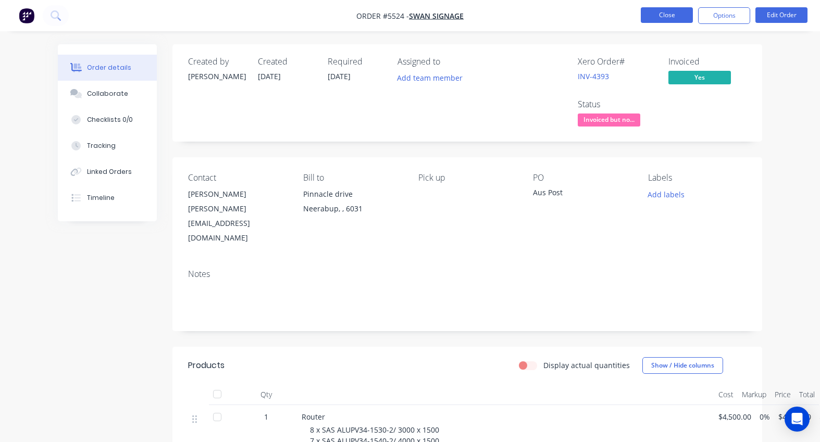
click at [661, 11] on button "Close" at bounding box center [667, 15] width 52 height 16
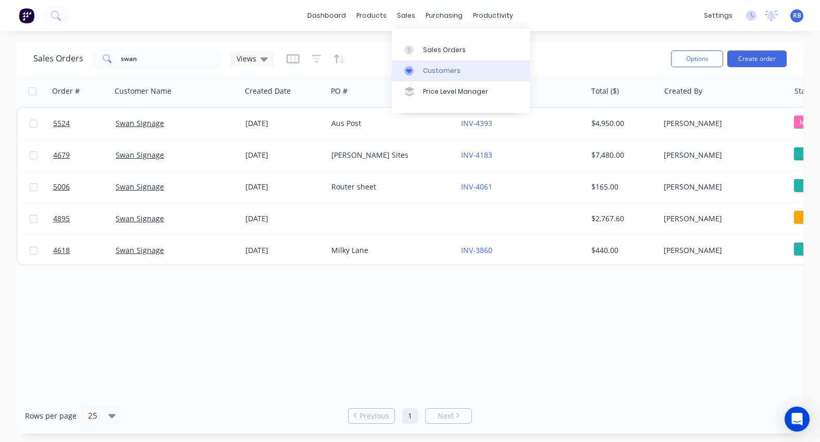
click at [421, 67] on link "Customers" at bounding box center [461, 70] width 138 height 21
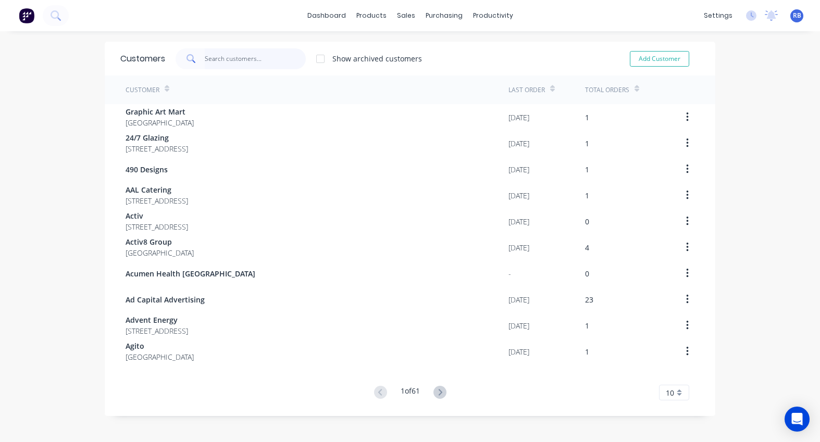
click at [230, 54] on input "text" at bounding box center [256, 58] width 102 height 21
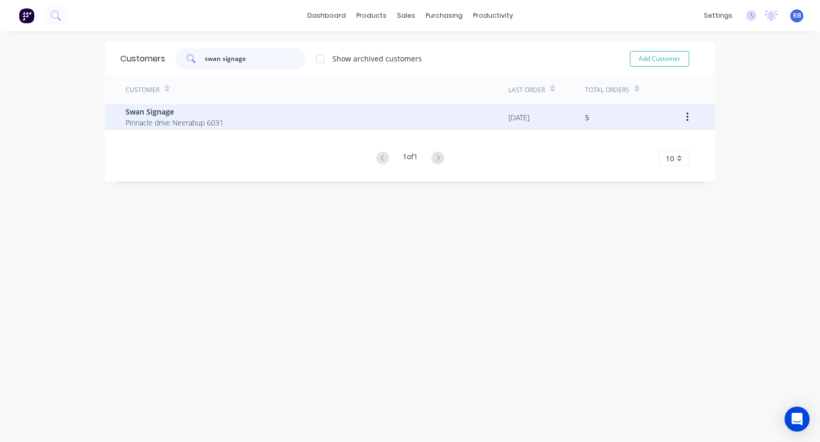
type input "swan signage"
click at [167, 112] on span "Swan Signage" at bounding box center [175, 111] width 98 height 11
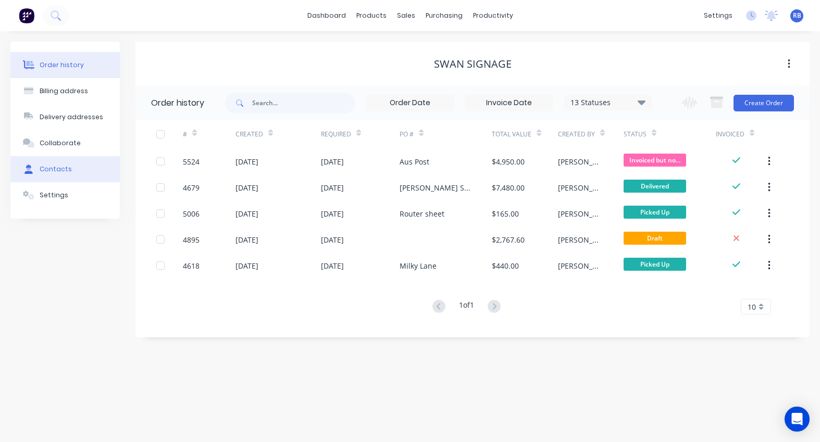
click at [51, 167] on div "Contacts" at bounding box center [56, 169] width 32 height 9
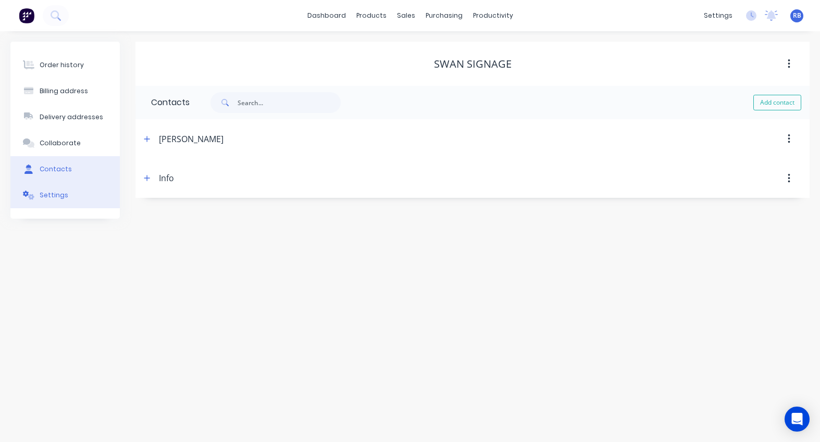
click at [72, 192] on button "Settings" at bounding box center [64, 195] width 109 height 26
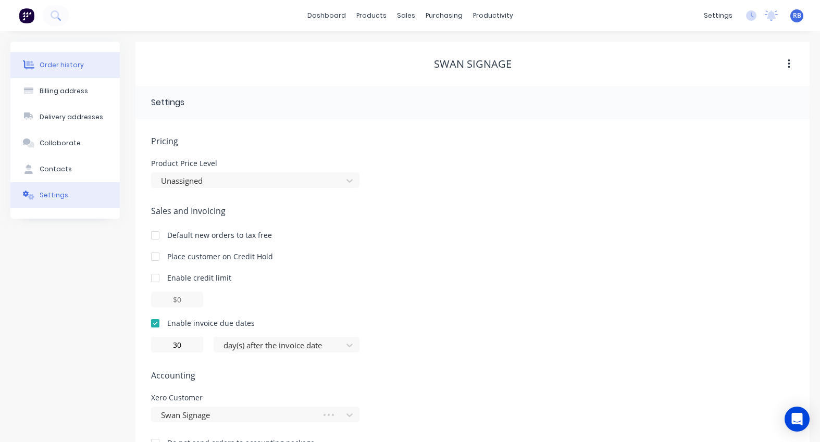
click at [64, 59] on button "Order history" at bounding box center [64, 65] width 109 height 26
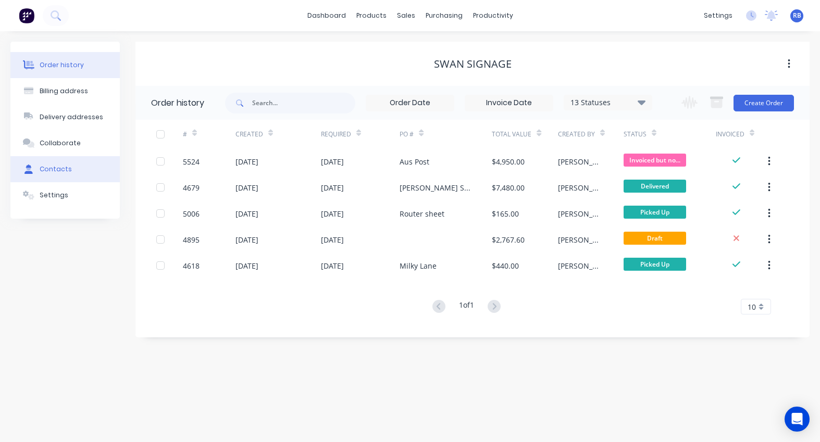
click at [49, 162] on button "Contacts" at bounding box center [64, 169] width 109 height 26
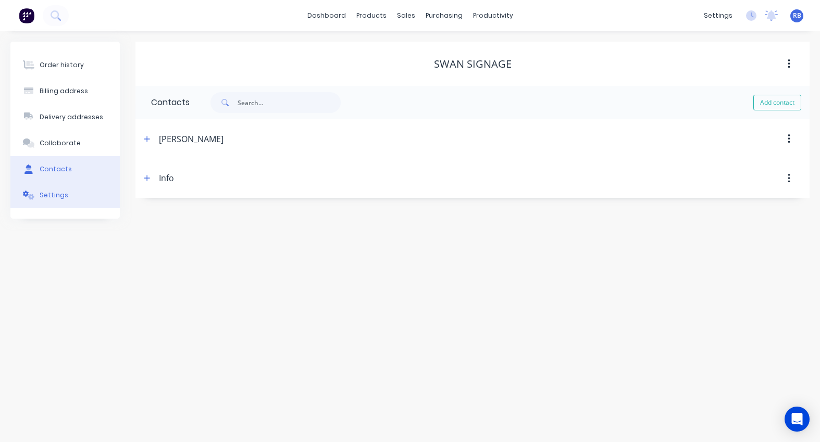
click at [48, 195] on div "Settings" at bounding box center [54, 195] width 29 height 9
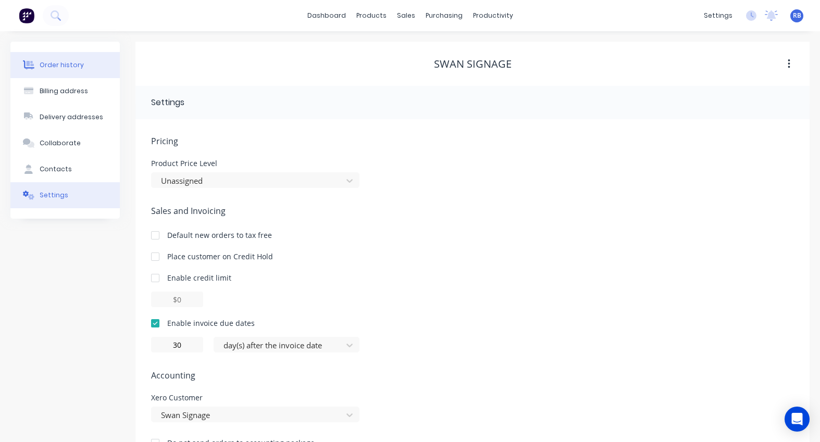
click at [61, 65] on div "Order history" at bounding box center [62, 64] width 44 height 9
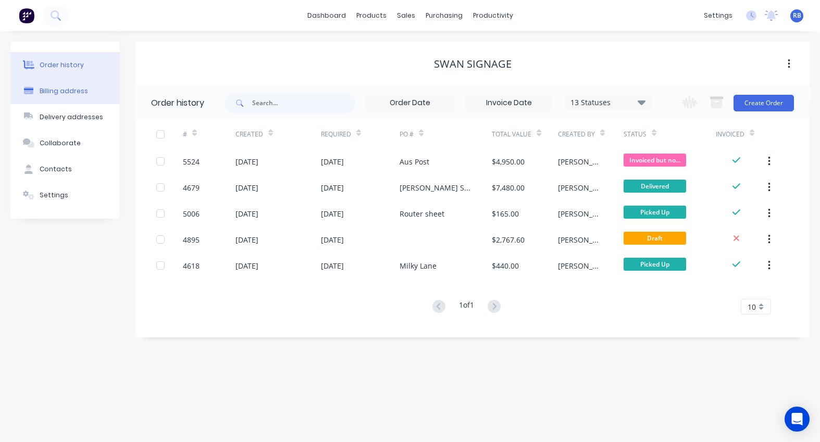
click at [44, 93] on div "Billing address" at bounding box center [64, 90] width 48 height 9
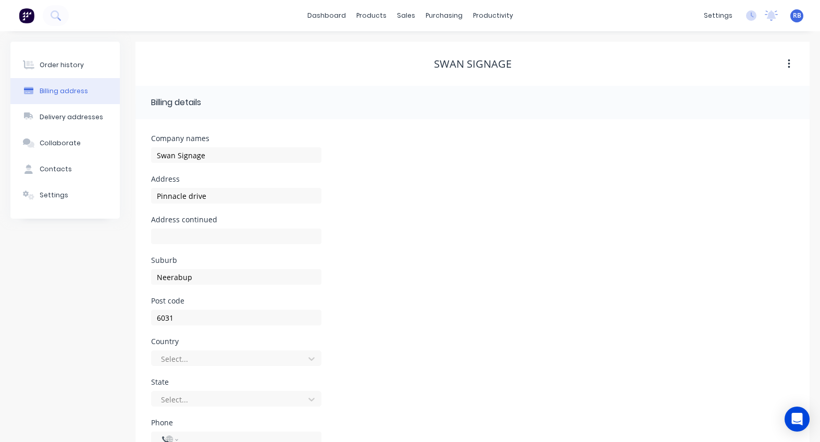
select select "AU"
drag, startPoint x: 221, startPoint y: 156, endPoint x: 126, endPoint y: 156, distance: 95.8
type input "RBA Industries"
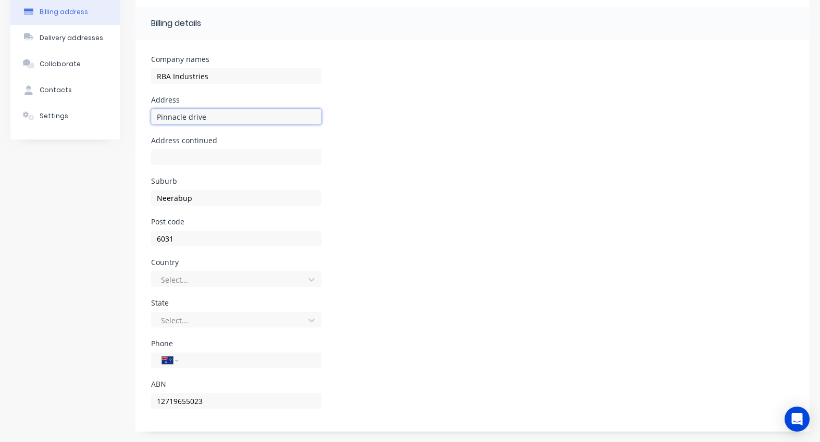
scroll to position [79, 0]
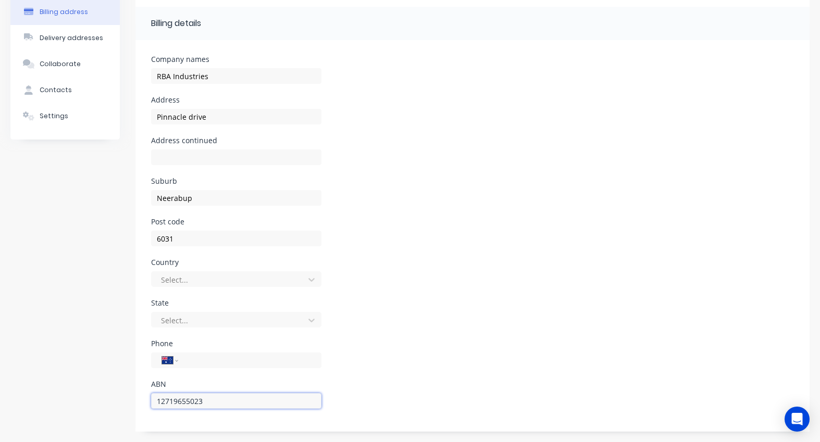
drag, startPoint x: 219, startPoint y: 403, endPoint x: 111, endPoint y: 403, distance: 107.8
click at [111, 403] on div "Order history Billing address Delivery addresses Collaborate Contacts Settings …" at bounding box center [409, 196] width 799 height 469
paste input "57 669 246 360"
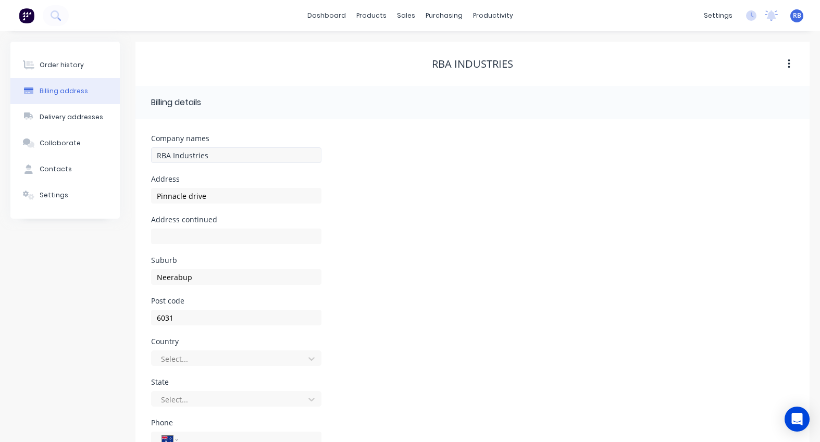
scroll to position [0, 0]
type input "57669246360"
click at [230, 156] on input "RBA Industries" at bounding box center [236, 155] width 170 height 16
type input "RBA Industries Pty Ltd"
click at [232, 196] on input "Pinnacle drive" at bounding box center [236, 196] width 170 height 16
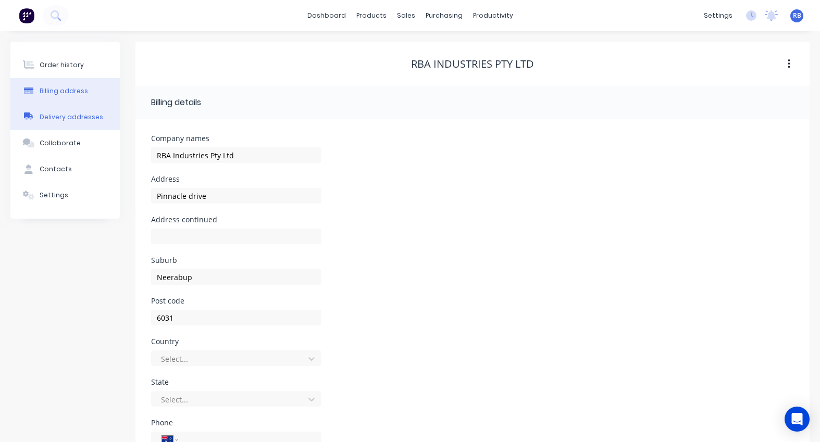
click at [72, 117] on div "Delivery addresses" at bounding box center [72, 117] width 64 height 9
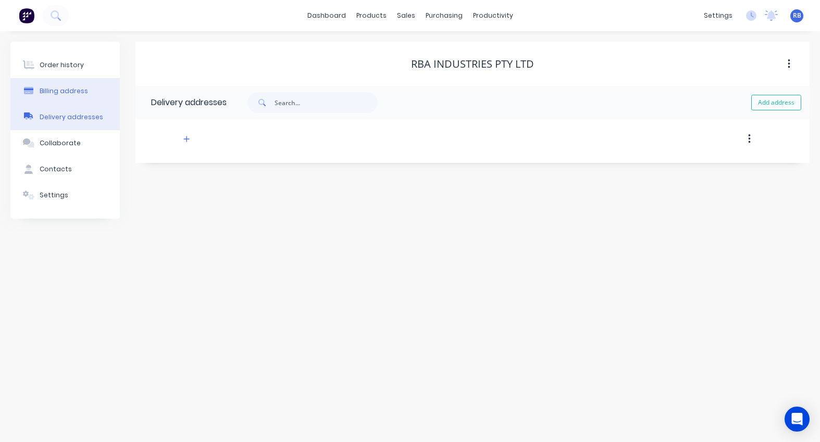
click at [58, 90] on div "Billing address" at bounding box center [64, 90] width 48 height 9
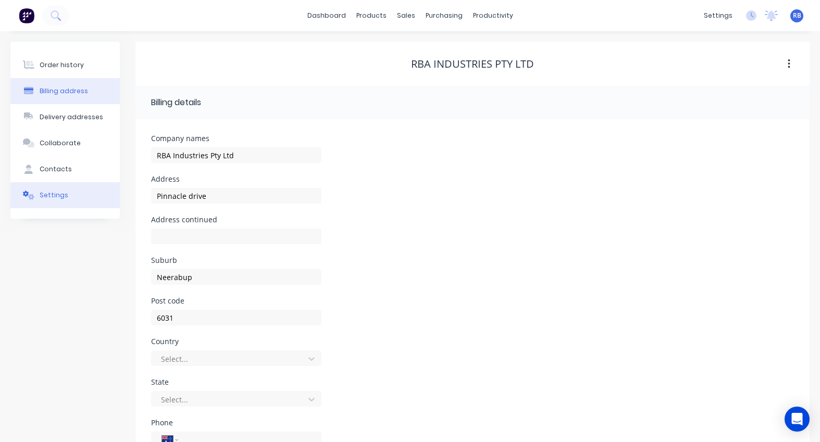
click at [48, 192] on div "Settings" at bounding box center [54, 195] width 29 height 9
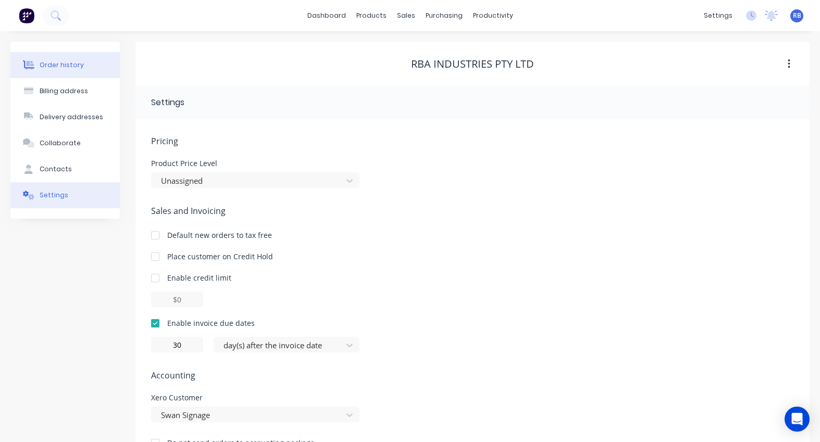
click at [46, 66] on div "Order history" at bounding box center [62, 64] width 44 height 9
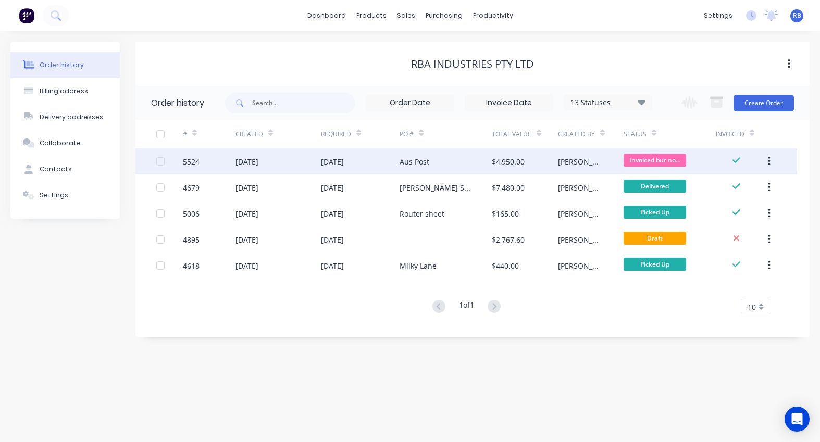
click at [222, 163] on div "5524" at bounding box center [209, 161] width 53 height 26
